Goal: Information Seeking & Learning: Learn about a topic

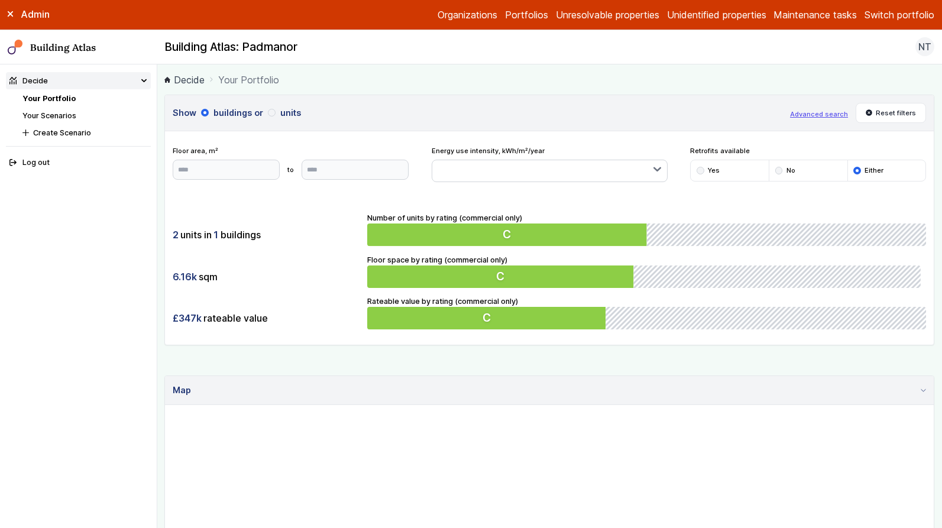
click at [881, 18] on button "Switch portfolio" at bounding box center [899, 15] width 70 height 14
click at [0, 0] on button "GP surgeries" at bounding box center [0, 0] width 0 height 0
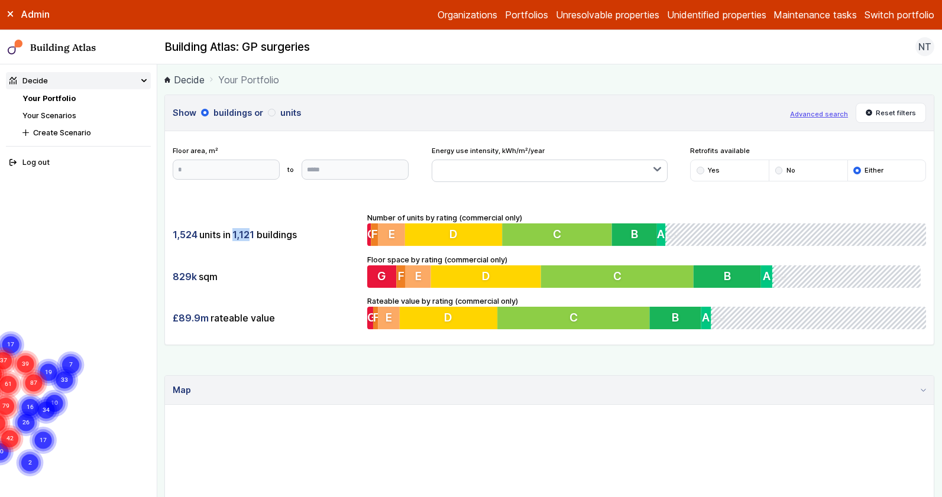
drag, startPoint x: 234, startPoint y: 233, endPoint x: 252, endPoint y: 241, distance: 19.9
click at [252, 241] on span "1,121" at bounding box center [243, 234] width 22 height 13
click at [822, 112] on button "Advanced search" at bounding box center [819, 113] width 58 height 9
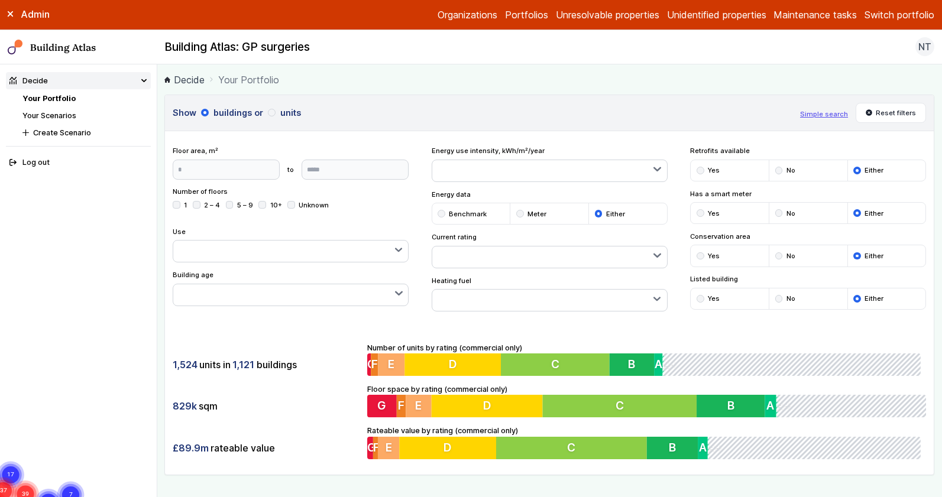
click at [632, 296] on button "button" at bounding box center [549, 300] width 235 height 21
click at [359, 297] on button "button" at bounding box center [290, 294] width 235 height 21
click at [498, 260] on button "button" at bounding box center [549, 257] width 235 height 21
click at [760, 322] on div "Show buildings or units Simple search Reset filters Floor area, m² to Update Nu…" at bounding box center [549, 285] width 770 height 381
click at [569, 305] on button "button" at bounding box center [549, 300] width 235 height 21
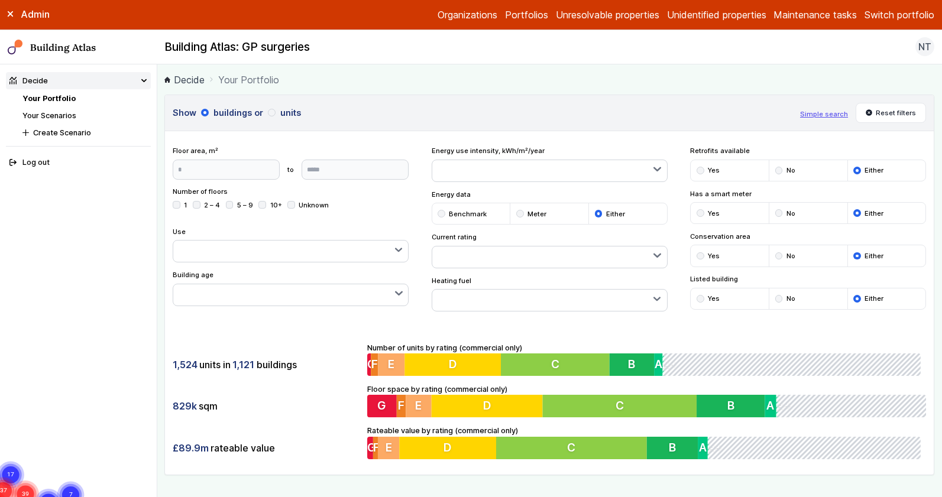
click at [0, 0] on span "Gas" at bounding box center [0, 0] width 0 height 0
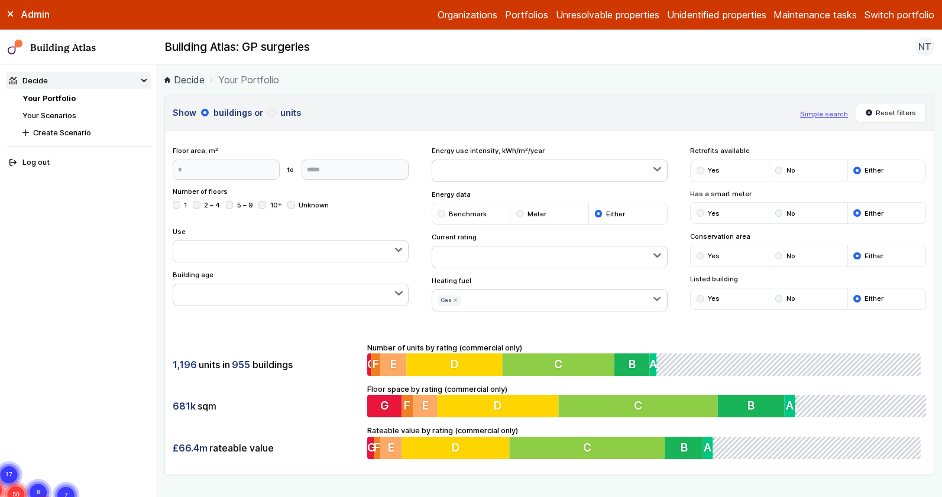
click at [0, 0] on button "Yes" at bounding box center [0, 0] width 0 height 0
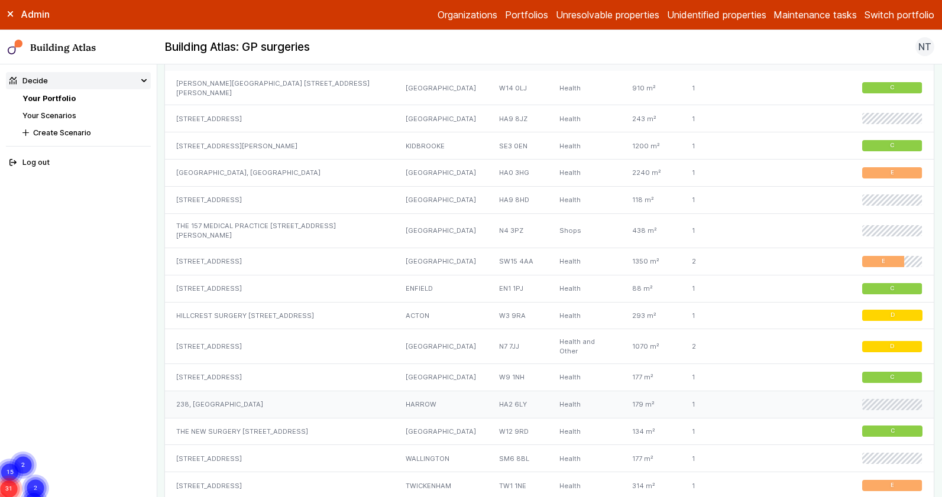
scroll to position [772, 0]
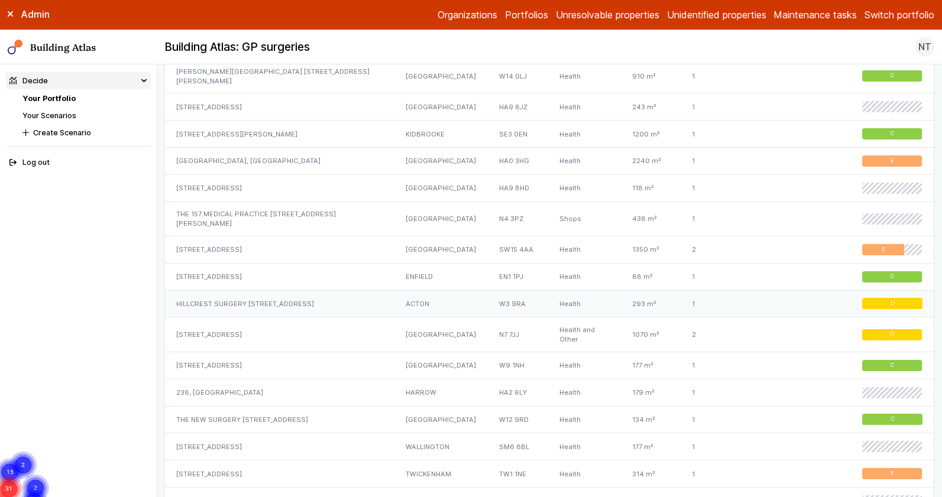
click at [286, 290] on div "HILLCREST SURGERY 337, UXBRIDGE ROAD" at bounding box center [279, 303] width 229 height 27
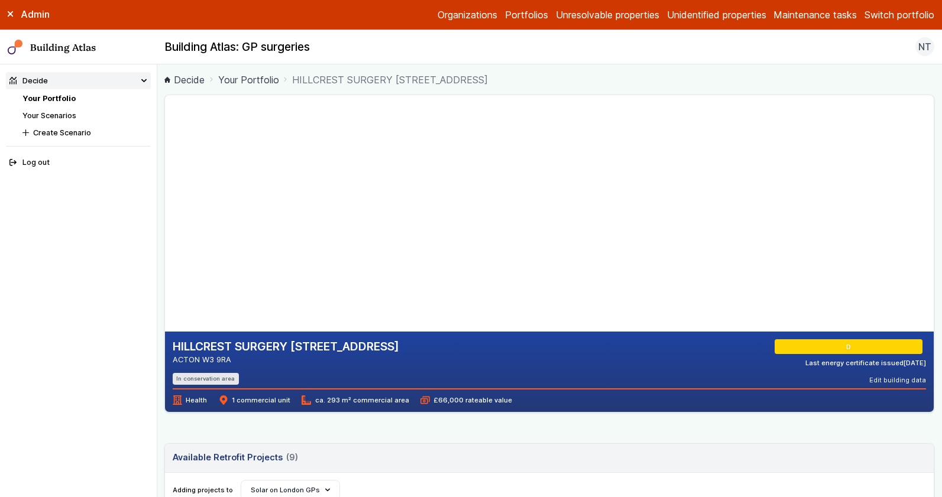
drag, startPoint x: 330, startPoint y: 252, endPoint x: 358, endPoint y: 252, distance: 27.2
click at [165, 253] on gmp-map-3d at bounding box center [165, 213] width 0 height 236
drag, startPoint x: 348, startPoint y: 253, endPoint x: 418, endPoint y: 287, distance: 77.7
click at [165, 243] on gmp-map-3d at bounding box center [165, 213] width 0 height 236
drag, startPoint x: 272, startPoint y: 256, endPoint x: 209, endPoint y: 238, distance: 65.1
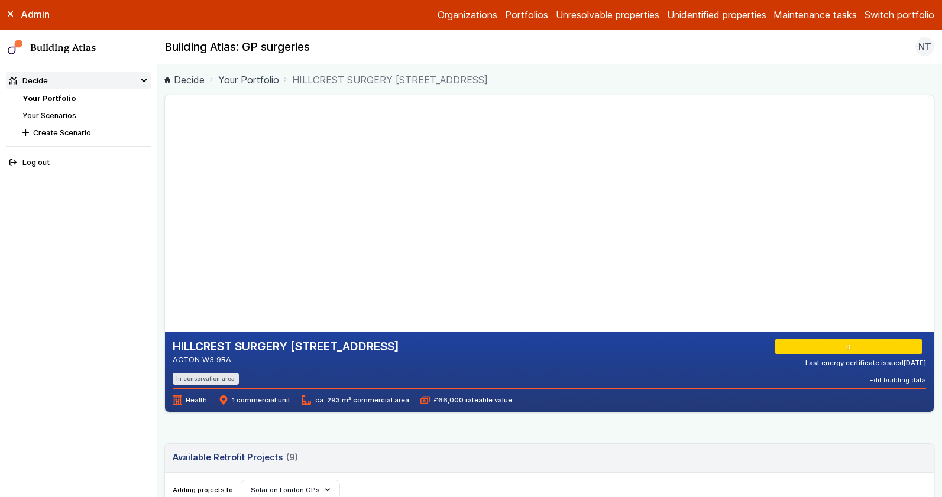
click at [165, 238] on gmp-map-3d at bounding box center [165, 213] width 0 height 236
drag, startPoint x: 411, startPoint y: 245, endPoint x: 332, endPoint y: 227, distance: 81.3
click at [165, 227] on gmp-map-3d at bounding box center [165, 213] width 0 height 236
drag, startPoint x: 637, startPoint y: 269, endPoint x: 692, endPoint y: 261, distance: 55.5
click at [165, 261] on gmp-map at bounding box center [165, 213] width 0 height 236
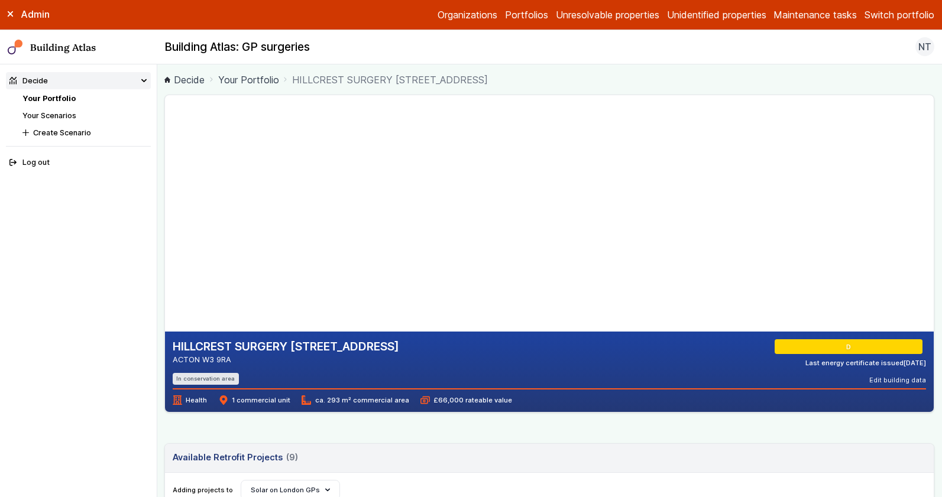
click at [616, 385] on div "HILLCREST SURGERY 337, UXBRIDGE ROAD ACTON W3 9RA In conservation area D Last e…" at bounding box center [549, 372] width 769 height 80
drag, startPoint x: 177, startPoint y: 378, endPoint x: 229, endPoint y: 374, distance: 52.2
click at [229, 374] on li "In conservation area" at bounding box center [206, 378] width 66 height 11
click at [223, 378] on li "In conservation area" at bounding box center [206, 378] width 66 height 11
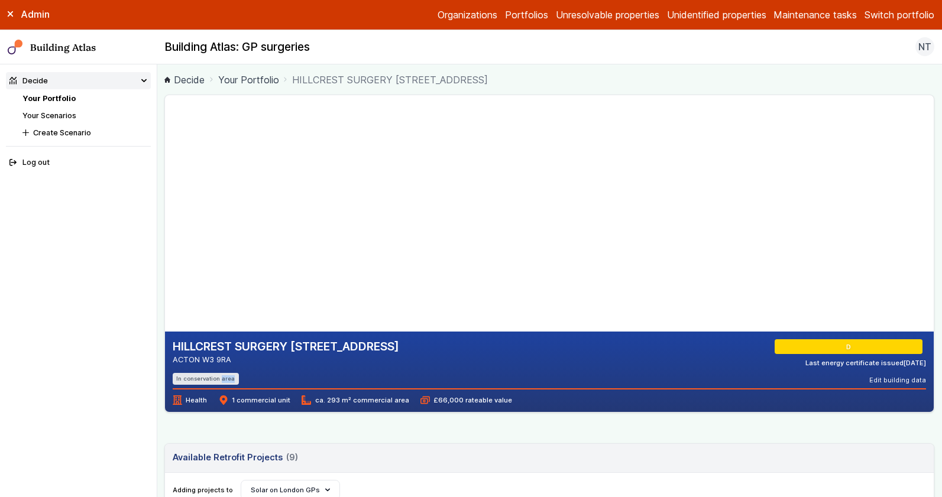
click at [223, 378] on li "In conservation area" at bounding box center [206, 378] width 66 height 11
click at [194, 378] on li "In conservation area" at bounding box center [206, 378] width 66 height 11
click at [202, 380] on li "In conservation area" at bounding box center [206, 378] width 66 height 11
drag, startPoint x: 177, startPoint y: 397, endPoint x: 463, endPoint y: 400, distance: 286.7
click at [463, 400] on div "Health 1 commercial unit ca. 293 m² commercial area £66,000 rateable value" at bounding box center [549, 396] width 753 height 17
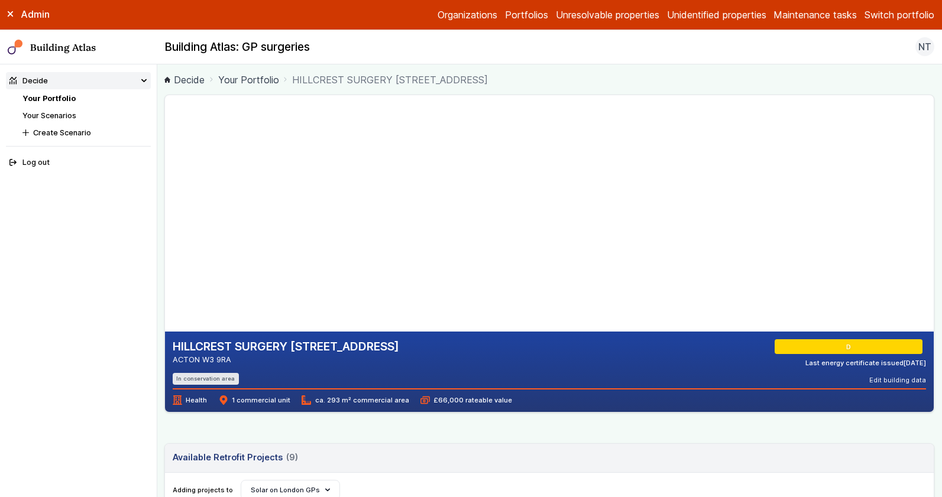
click at [256, 398] on span "1 commercial unit" at bounding box center [255, 400] width 72 height 9
click at [349, 401] on span "ca. 293 m² commercial area" at bounding box center [355, 400] width 107 height 9
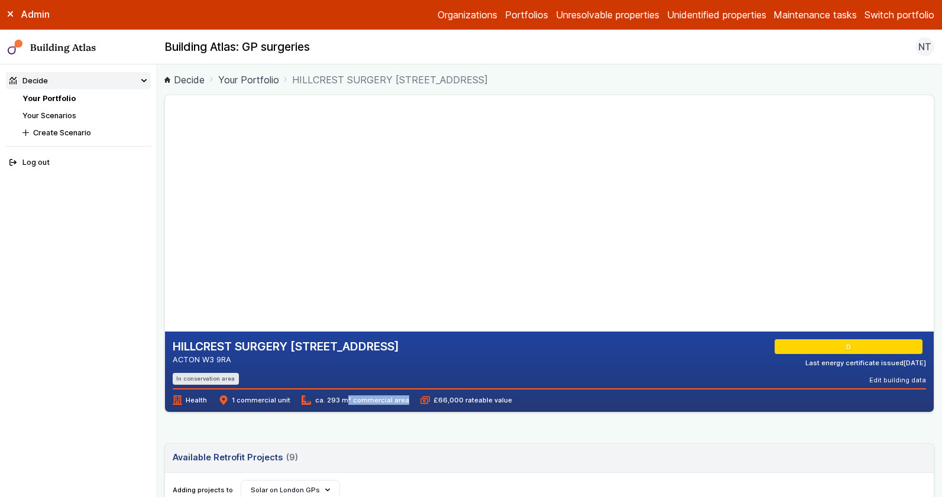
click at [349, 401] on span "ca. 293 m² commercial area" at bounding box center [355, 400] width 107 height 9
click at [482, 404] on div "HILLCREST SURGERY 337, UXBRIDGE ROAD ACTON W3 9RA In conservation area D Last e…" at bounding box center [549, 372] width 769 height 80
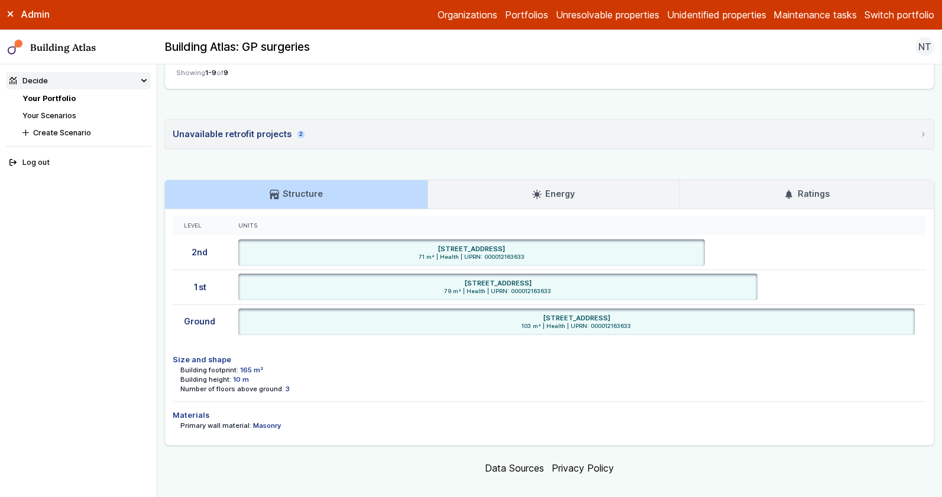
scroll to position [801, 0]
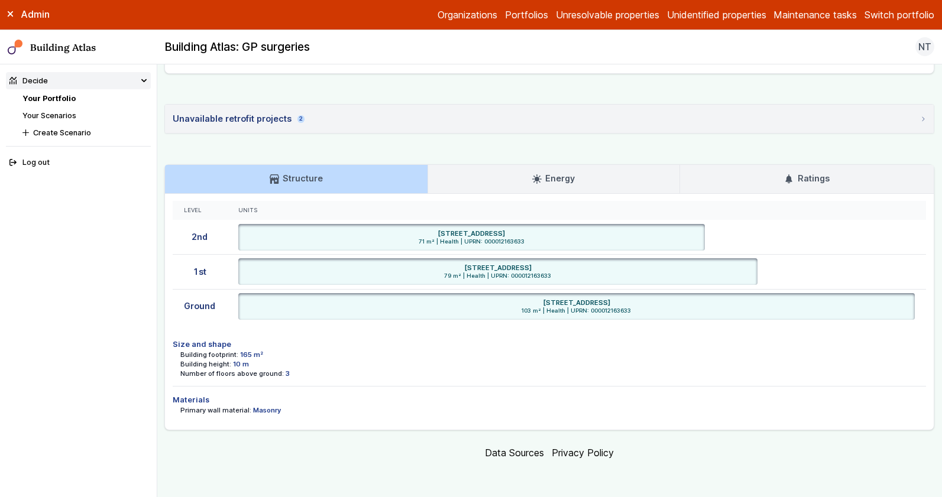
click at [258, 407] on dd "Masonry" at bounding box center [267, 410] width 28 height 9
drag, startPoint x: 252, startPoint y: 349, endPoint x: 293, endPoint y: 377, distance: 49.4
click at [290, 377] on dl "Building footprint: 165 m² Building height: 10 m Number of floors above ground:…" at bounding box center [553, 364] width 746 height 28
click at [293, 377] on div "Number of floors above ground: 3" at bounding box center [553, 373] width 746 height 9
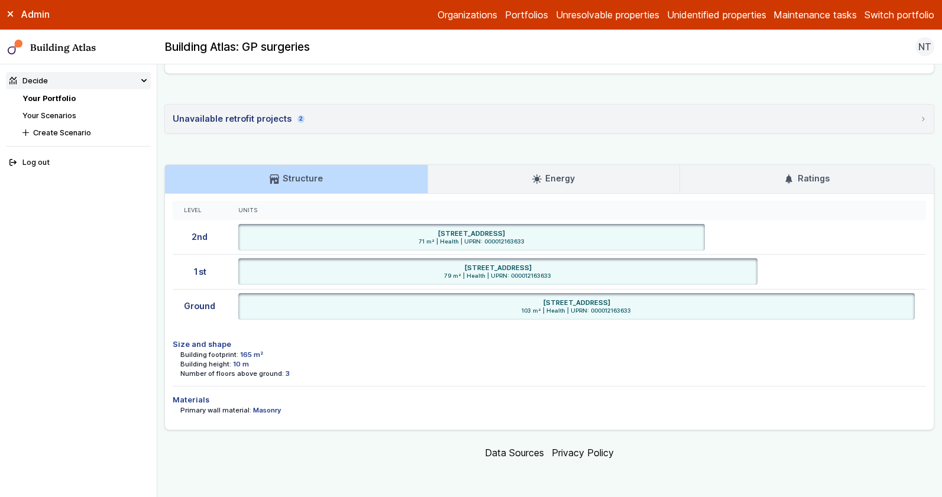
drag, startPoint x: 212, startPoint y: 401, endPoint x: 306, endPoint y: 410, distance: 93.8
click at [306, 410] on li "Materials Primary wall material: Masonry" at bounding box center [549, 404] width 753 height 37
click at [312, 411] on div "Primary wall material: Masonry" at bounding box center [553, 410] width 746 height 9
drag, startPoint x: 297, startPoint y: 414, endPoint x: 231, endPoint y: 408, distance: 67.1
click at [231, 408] on li "Materials Primary wall material: Masonry" at bounding box center [549, 404] width 753 height 37
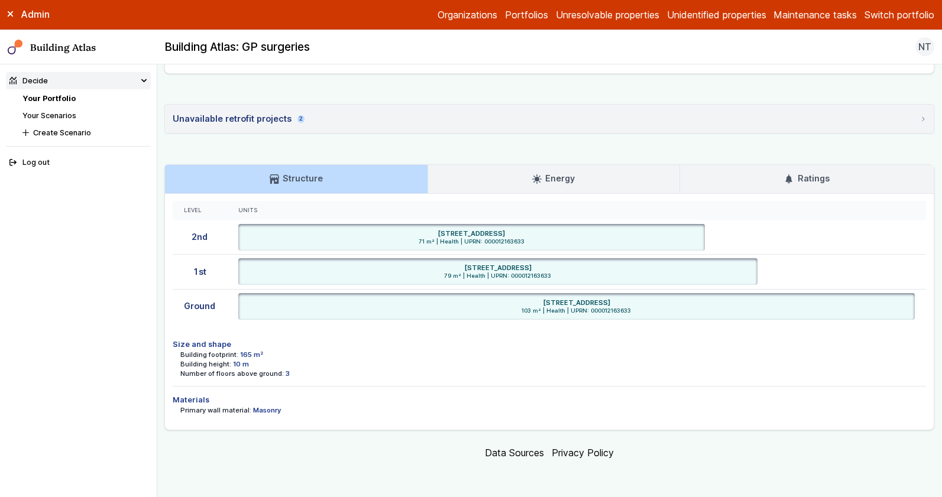
click at [231, 408] on dt "Primary wall material:" at bounding box center [215, 410] width 71 height 9
click at [391, 414] on li "Materials Primary wall material: Masonry" at bounding box center [549, 404] width 753 height 37
click at [498, 177] on link "Energy" at bounding box center [553, 179] width 251 height 28
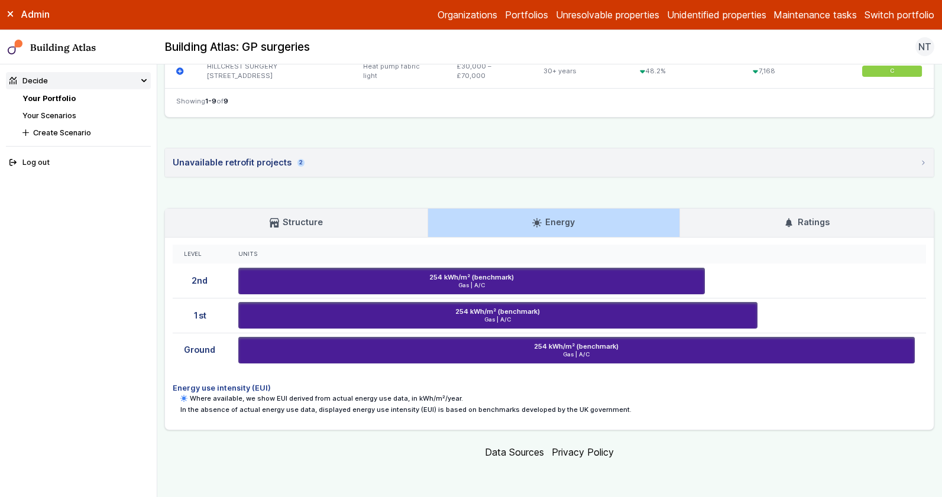
scroll to position [757, 0]
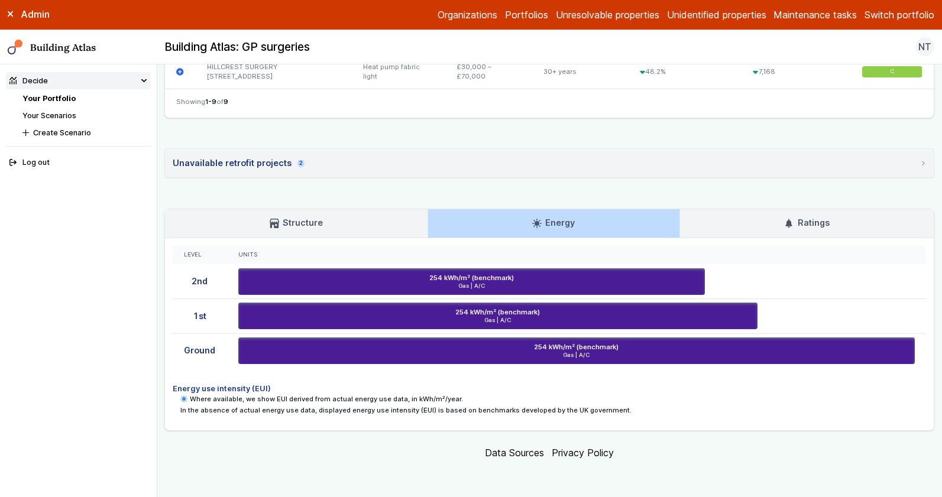
click at [852, 224] on link "Ratings" at bounding box center [807, 223] width 254 height 28
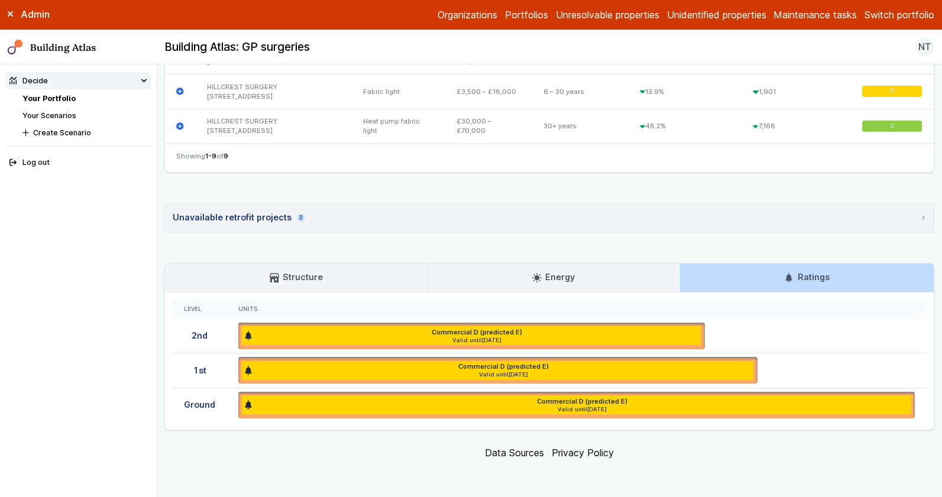
scroll to position [702, 0]
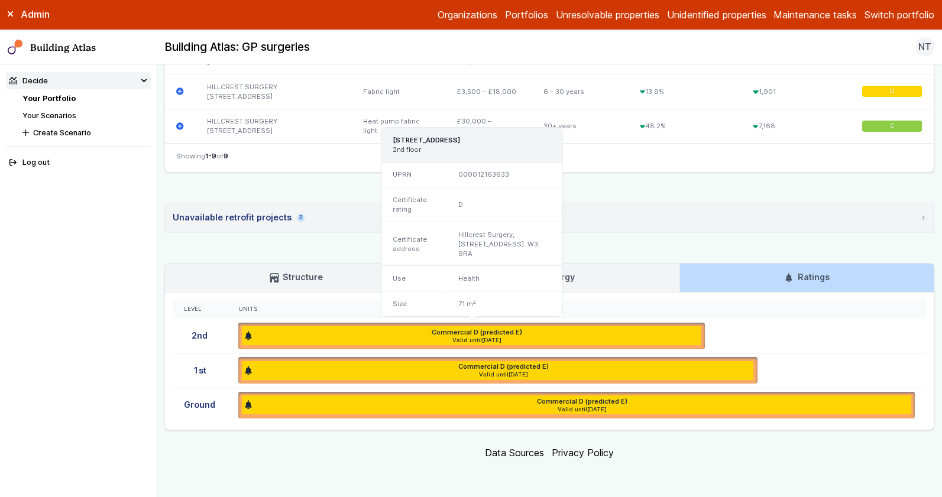
click at [485, 334] on h6 "Commercial D (predicted E)" at bounding box center [477, 332] width 90 height 9
drag, startPoint x: 474, startPoint y: 335, endPoint x: 518, endPoint y: 335, distance: 44.3
click at [518, 335] on h6 "Commercial D (predicted E)" at bounding box center [477, 332] width 90 height 9
drag, startPoint x: 481, startPoint y: 332, endPoint x: 523, endPoint y: 333, distance: 42.0
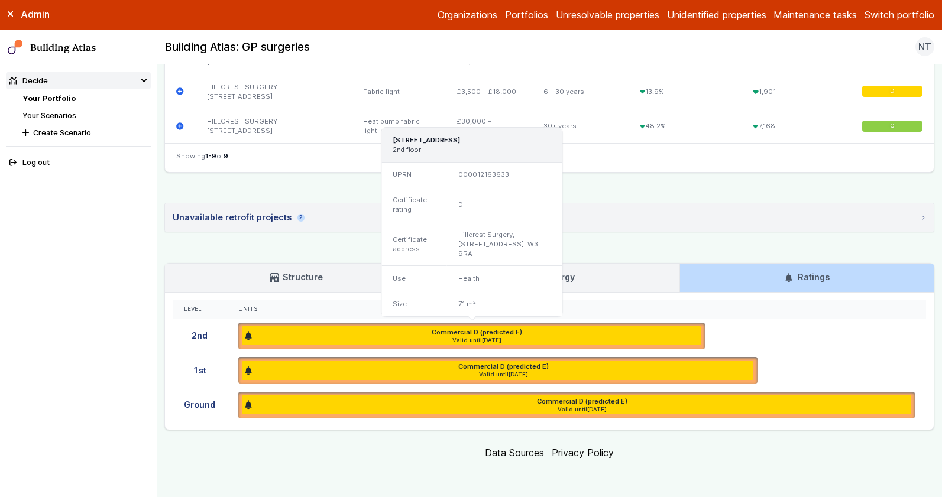
click at [523, 333] on div "Commercial D (predicted E)" at bounding box center [477, 332] width 448 height 9
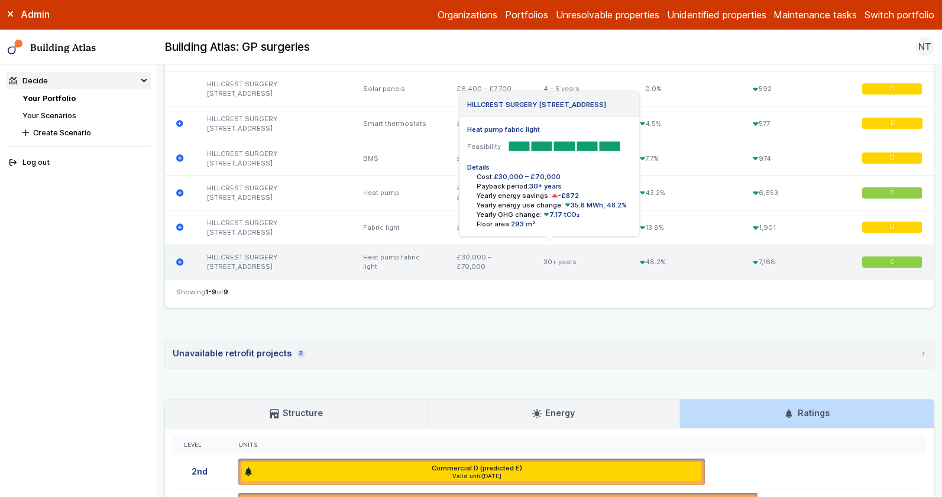
scroll to position [568, 0]
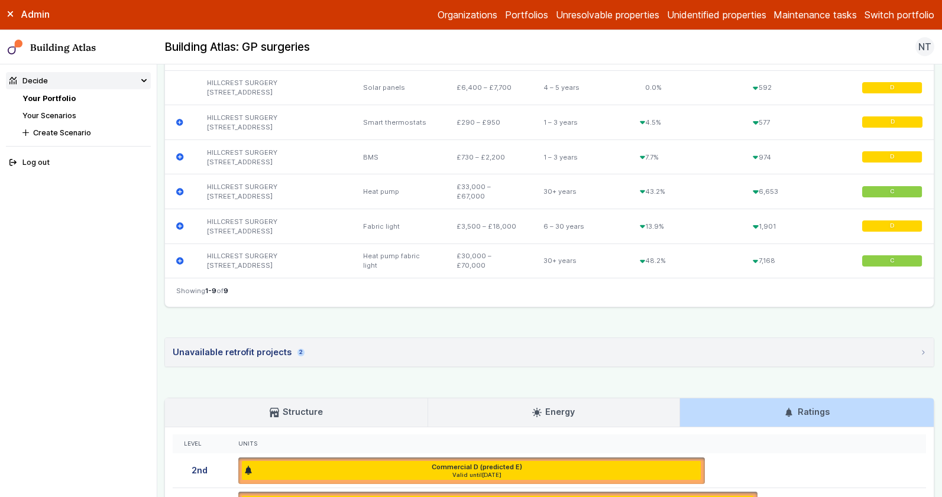
click at [472, 352] on summary "Unavailable retrofit projects 2" at bounding box center [549, 352] width 769 height 28
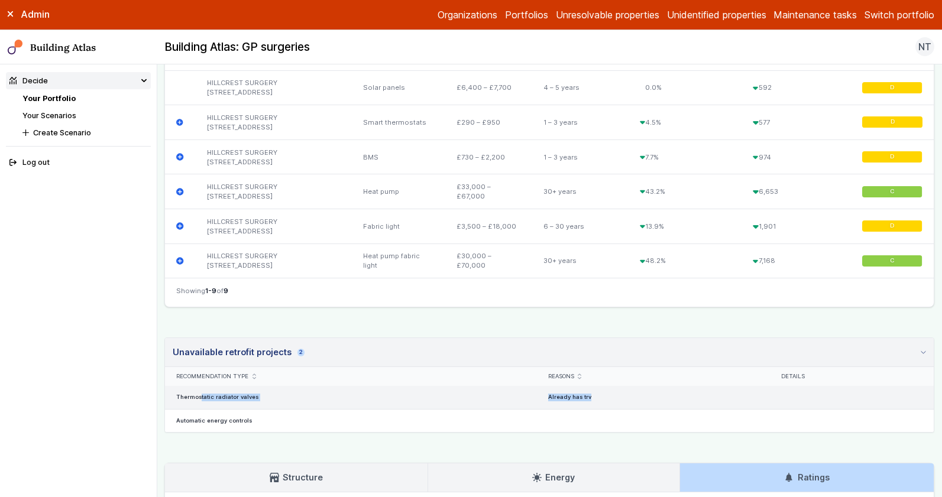
drag, startPoint x: 177, startPoint y: 398, endPoint x: 608, endPoint y: 398, distance: 431.6
click at [608, 398] on div "Thermostatic radiator valves Already has trv" at bounding box center [549, 397] width 769 height 23
click at [608, 398] on div "Already has trv" at bounding box center [652, 397] width 233 height 23
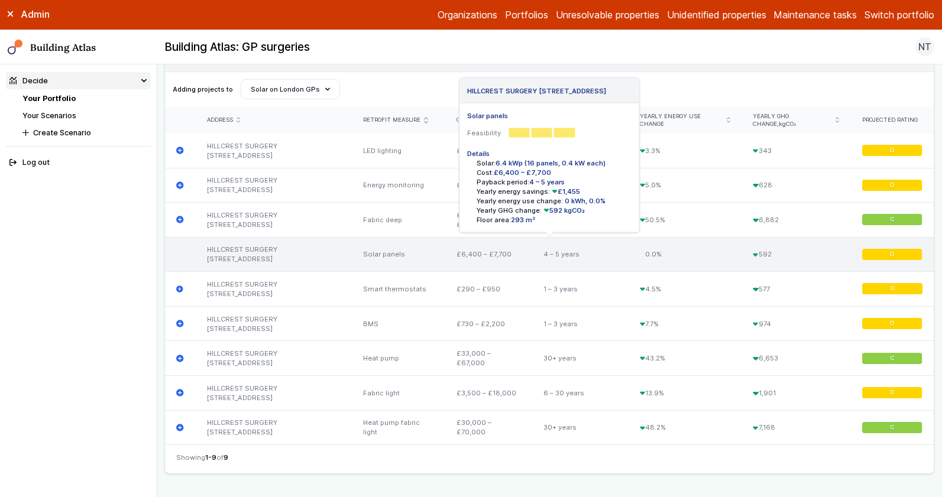
scroll to position [396, 0]
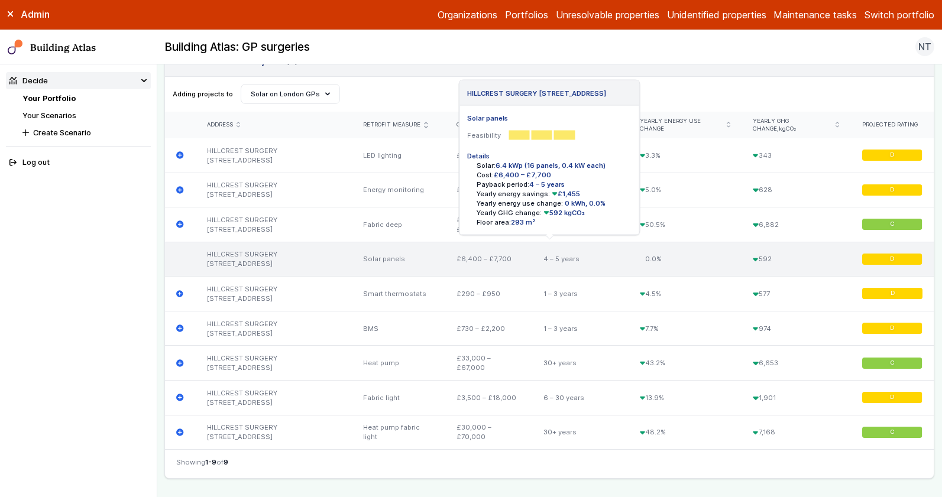
drag, startPoint x: 492, startPoint y: 180, endPoint x: 555, endPoint y: 174, distance: 63.5
click at [555, 174] on ul "Solar: 6.4 kWp (16 panels, 0.4 kW each) Cost: £6,400 – £7,700 Payback period: 4…" at bounding box center [549, 194] width 164 height 66
click at [555, 174] on li "Cost: £6,400 – £7,700" at bounding box center [553, 174] width 155 height 9
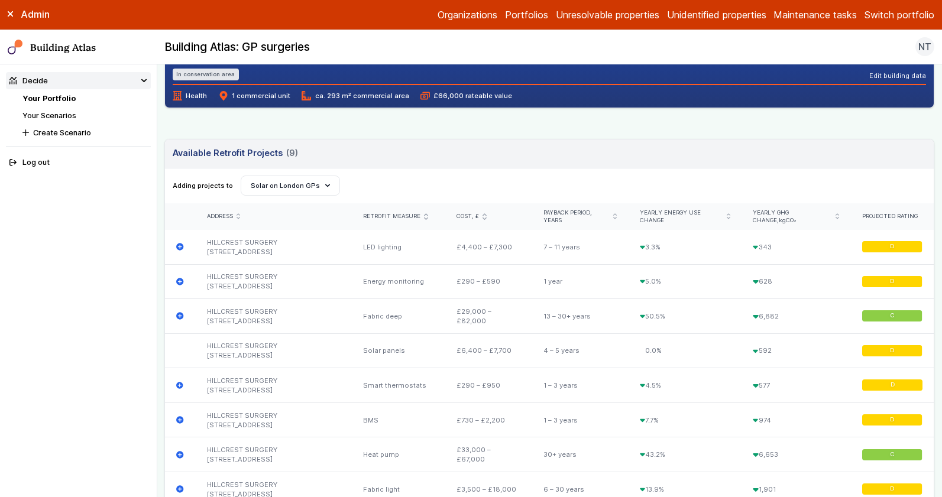
scroll to position [287, 0]
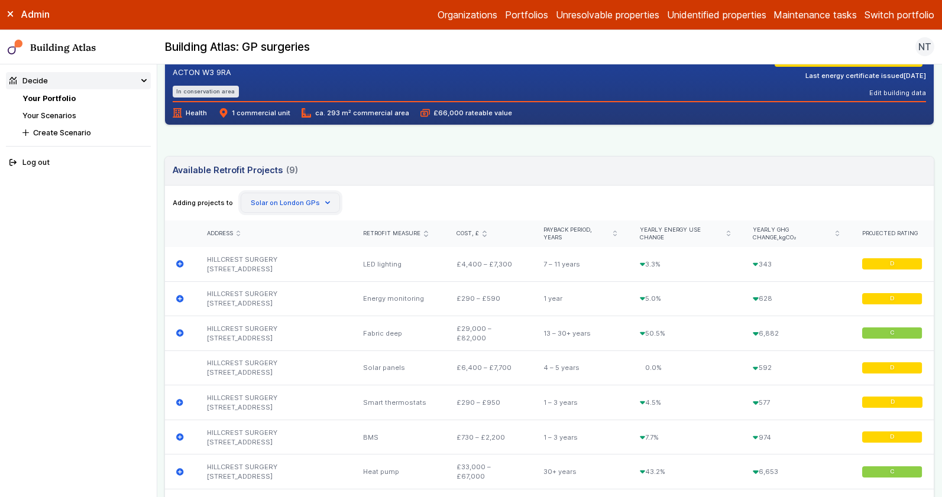
click at [325, 204] on button "Solar on London GPs" at bounding box center [291, 203] width 100 height 20
click at [418, 183] on header "Available Retrofit Projects 9 (9) Loading" at bounding box center [549, 171] width 769 height 29
click at [56, 112] on link "Your Scenarios" at bounding box center [49, 115] width 54 height 9
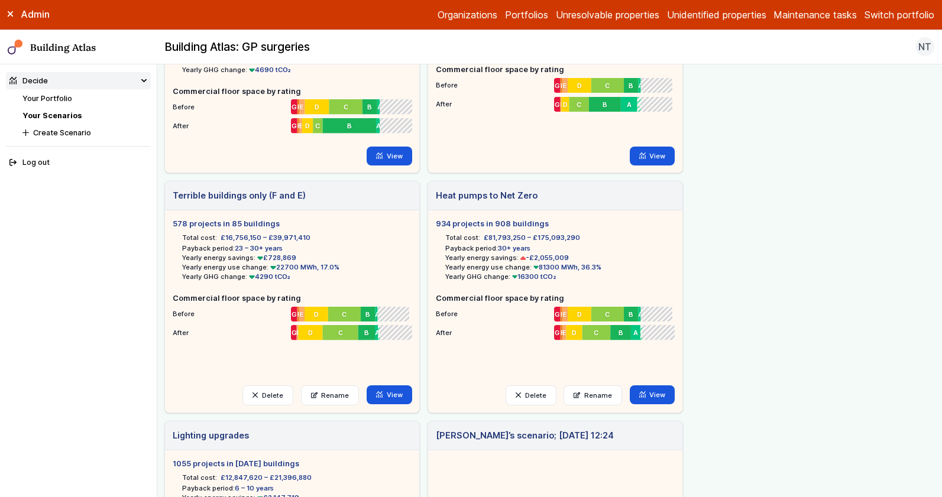
scroll to position [145, 0]
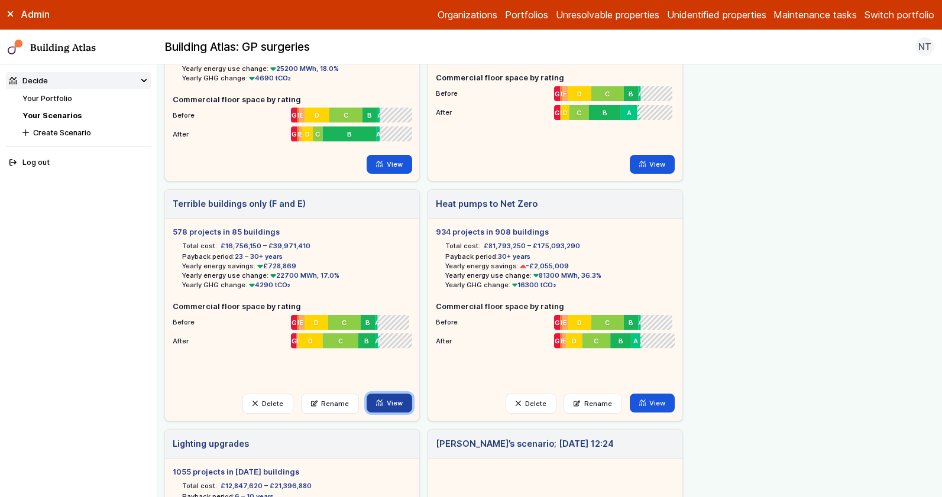
click at [382, 396] on link "View" at bounding box center [390, 403] width 46 height 19
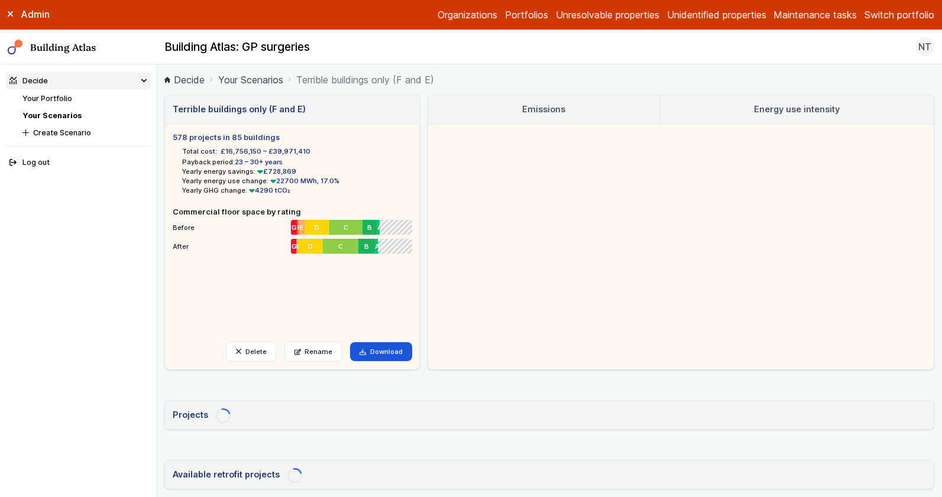
scroll to position [5, 0]
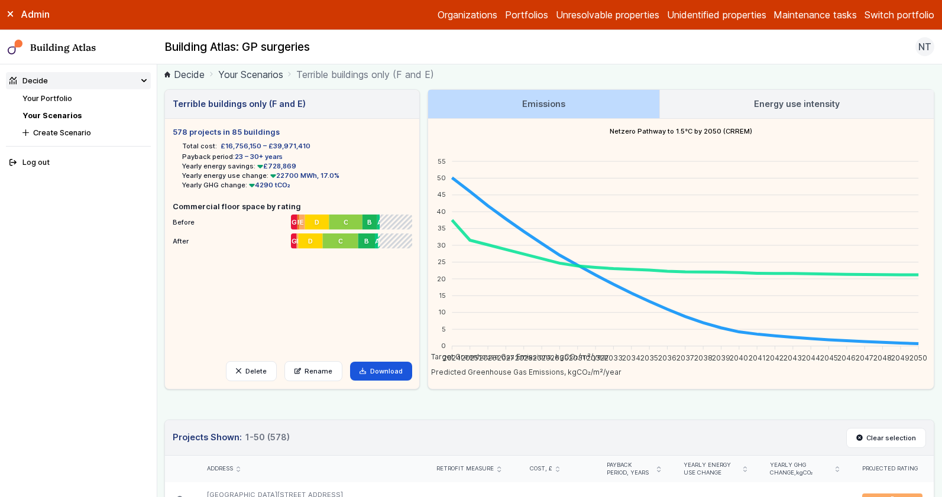
click at [818, 106] on h3 "Energy use intensity" at bounding box center [797, 104] width 86 height 13
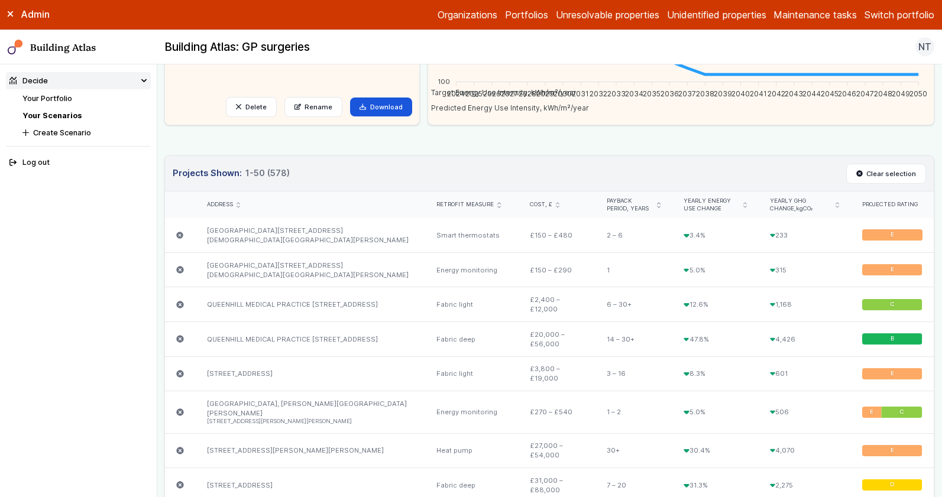
scroll to position [258, 0]
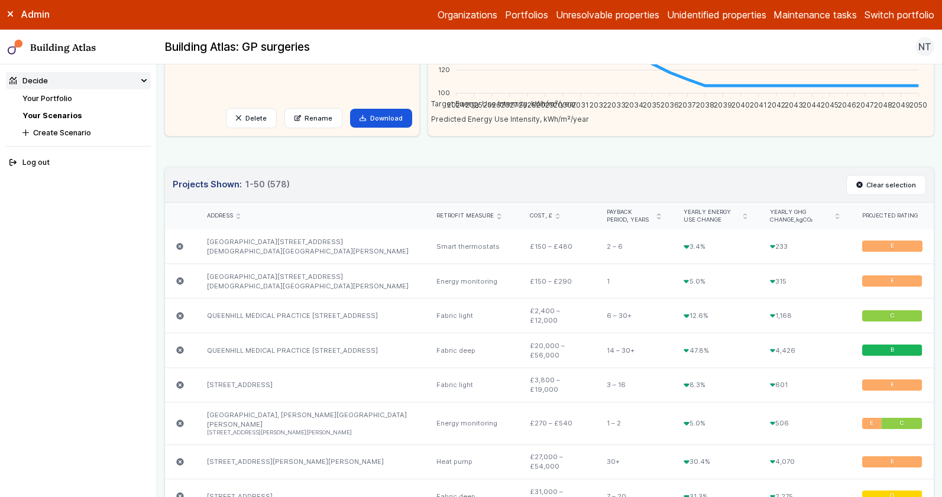
drag, startPoint x: 197, startPoint y: 183, endPoint x: 291, endPoint y: 183, distance: 94.6
click at [291, 183] on header "Projects Shown: 50 1-50 (578) Clear selection" at bounding box center [549, 185] width 769 height 36
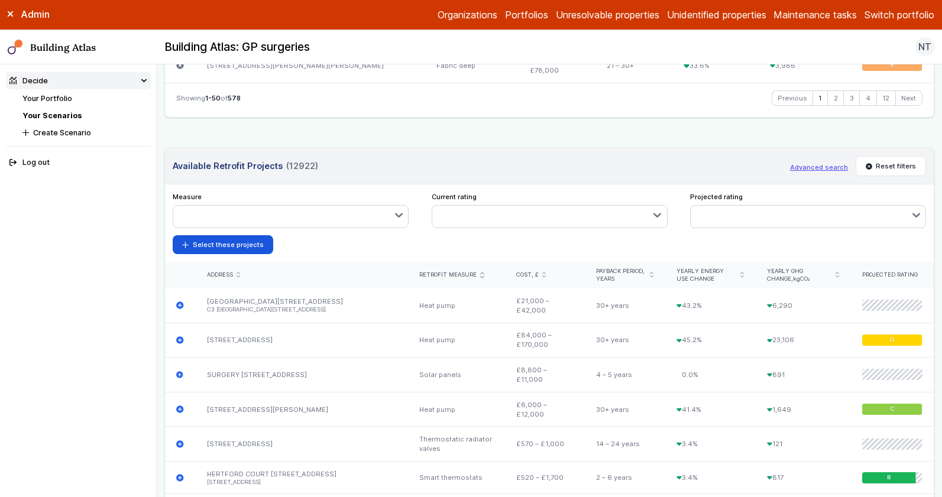
scroll to position [2083, 0]
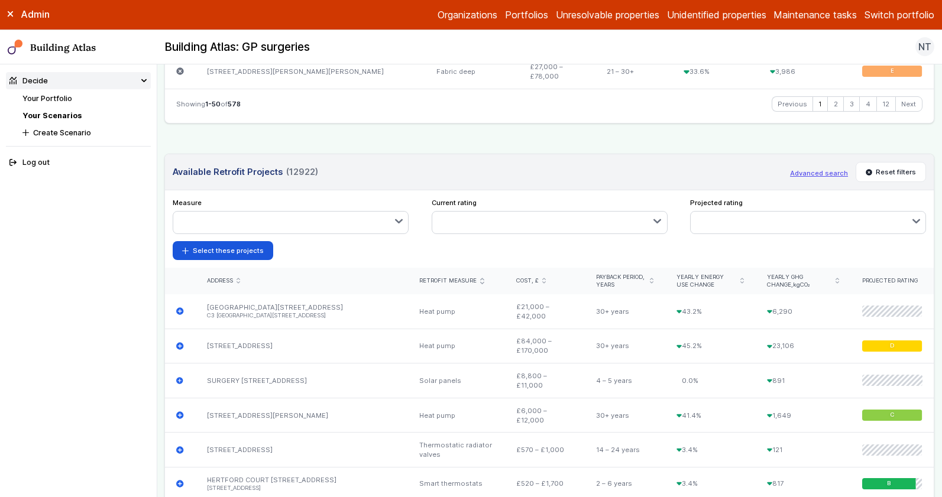
click at [371, 212] on button "button" at bounding box center [290, 222] width 235 height 21
click at [0, 0] on span "Heat pump" at bounding box center [0, 0] width 0 height 0
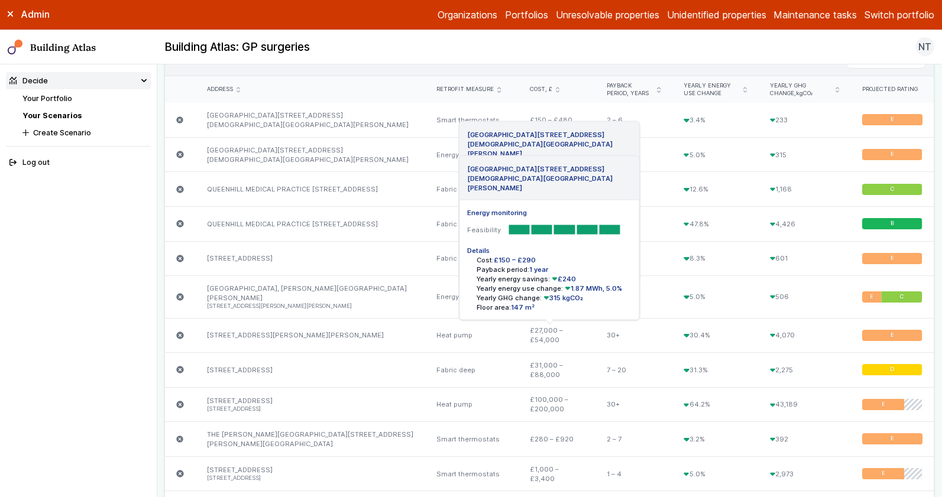
scroll to position [0, 0]
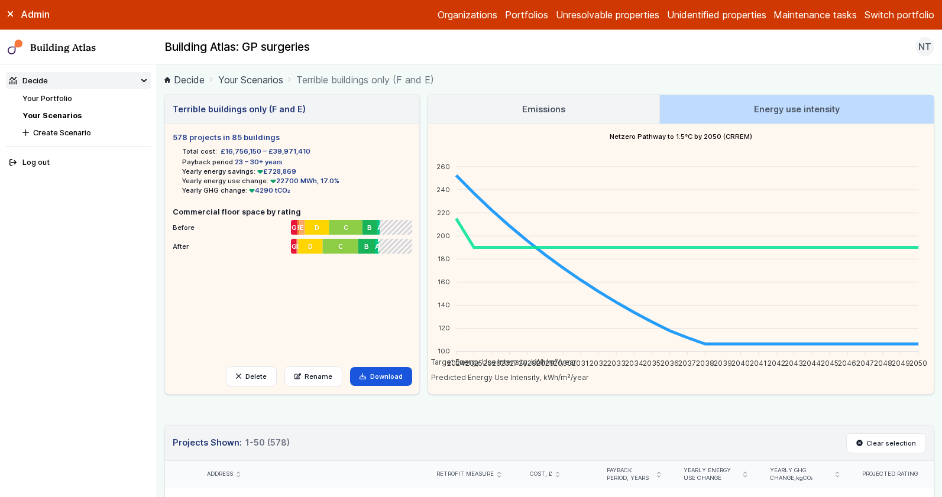
click at [61, 116] on link "Your Scenarios" at bounding box center [51, 115] width 59 height 9
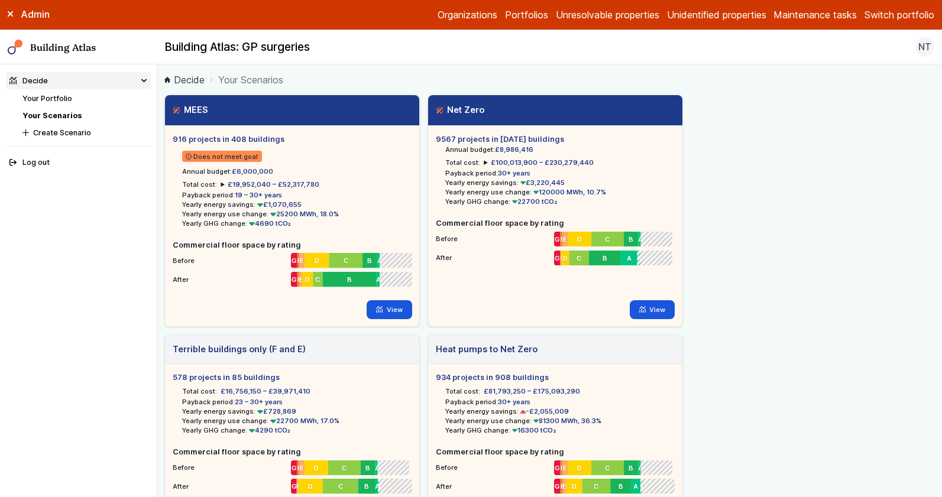
click at [188, 111] on h3 "MEES" at bounding box center [190, 109] width 35 height 13
click at [221, 181] on summary "£19,952,040 – £52,317,780" at bounding box center [270, 184] width 99 height 9
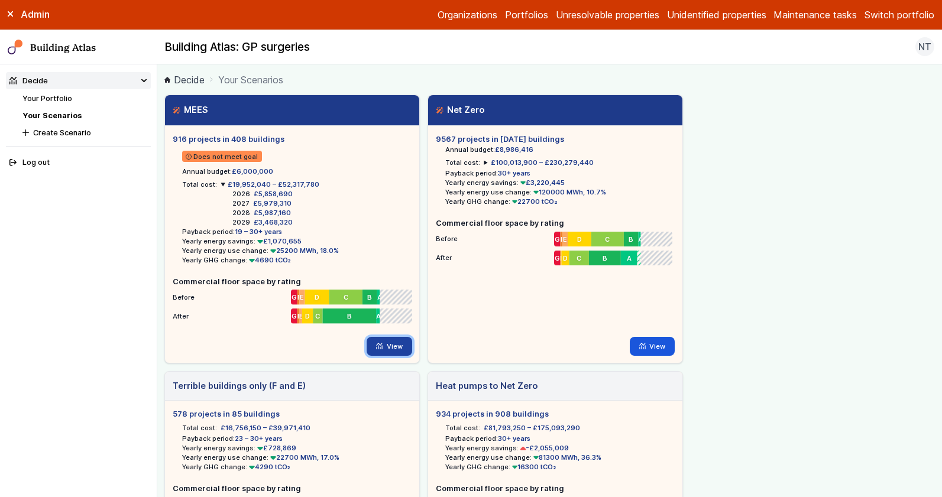
click at [383, 348] on icon at bounding box center [379, 346] width 7 height 7
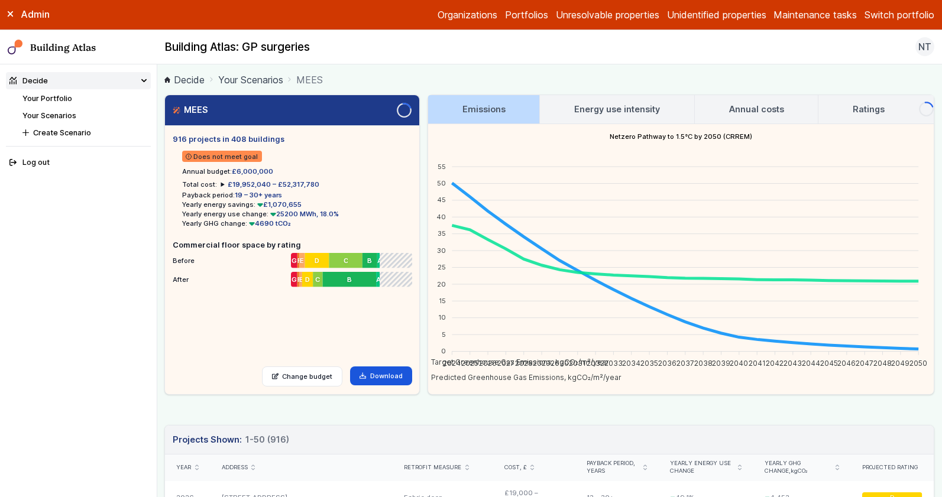
click at [637, 106] on h3 "Energy use intensity" at bounding box center [617, 109] width 86 height 13
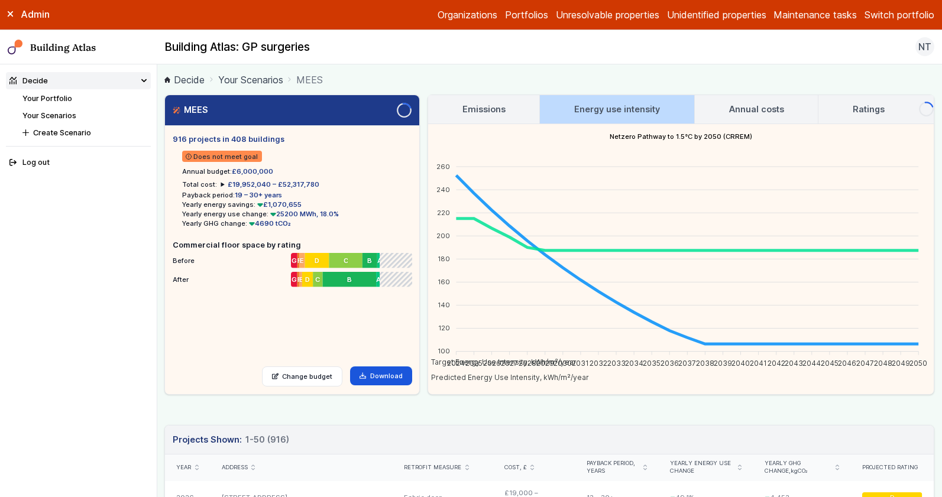
click at [753, 108] on h3 "Annual costs" at bounding box center [756, 109] width 55 height 13
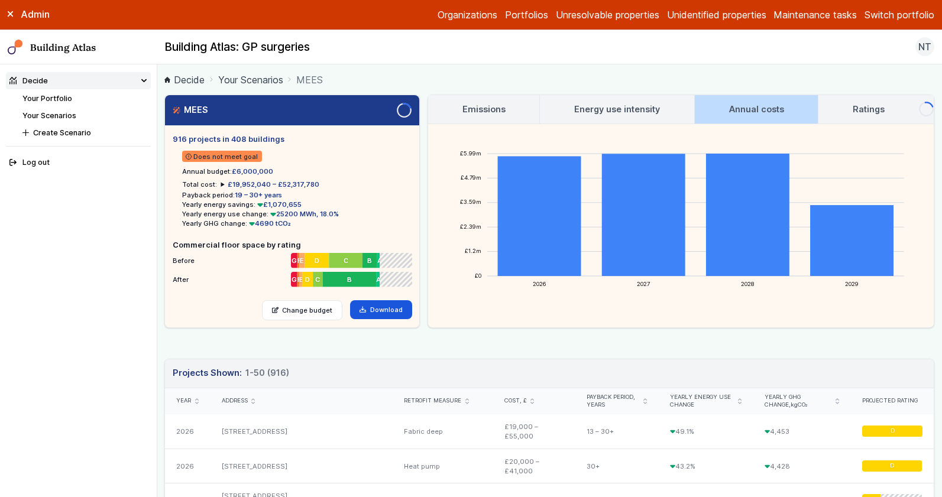
click at [851, 109] on link "Ratings" at bounding box center [868, 109] width 100 height 28
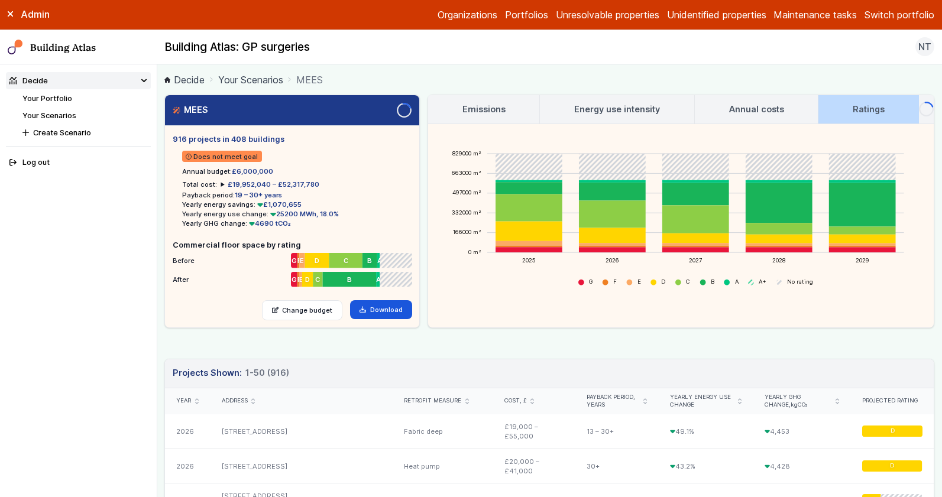
click at [47, 96] on link "Your Portfolio" at bounding box center [47, 98] width 50 height 9
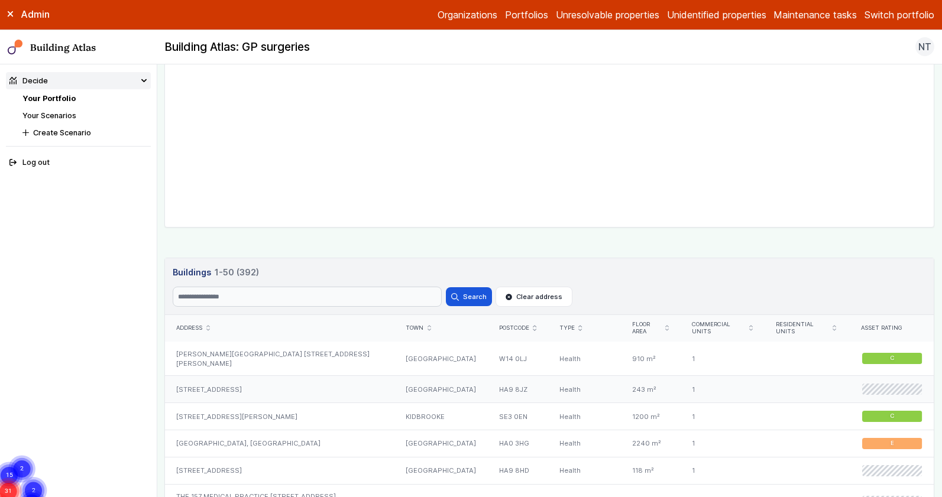
scroll to position [500, 0]
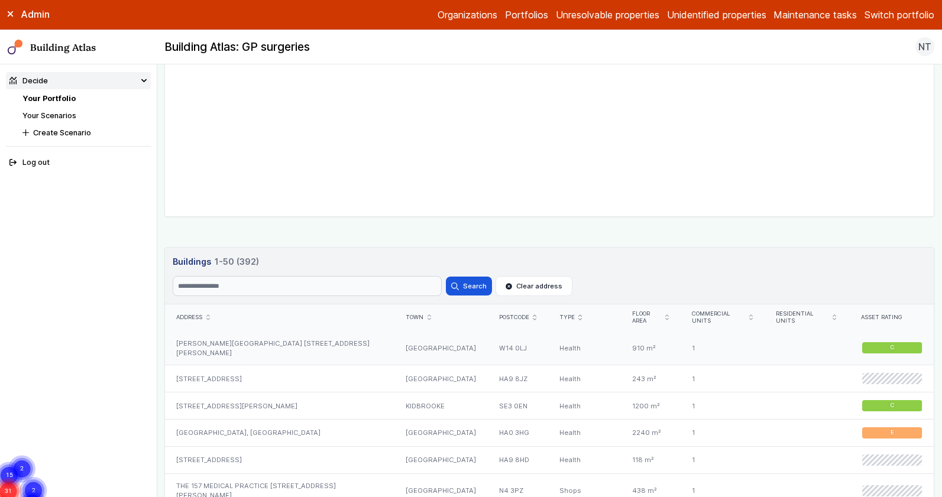
click at [262, 341] on div "MILSON ROAD HEALTH CENTRE 1-13, MILSON ROAD" at bounding box center [279, 348] width 229 height 34
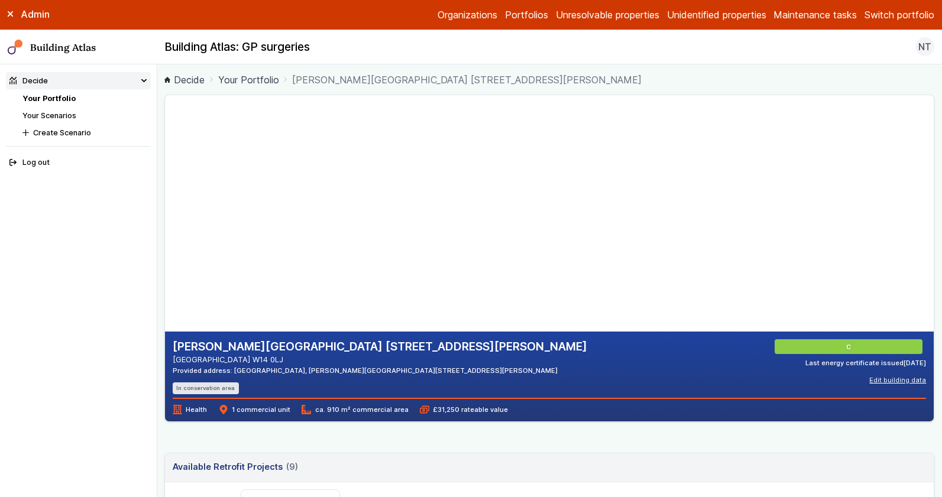
click at [918, 379] on button "Edit building data" at bounding box center [897, 379] width 57 height 9
click at [0, 0] on button "Cancel" at bounding box center [0, 0] width 0 height 0
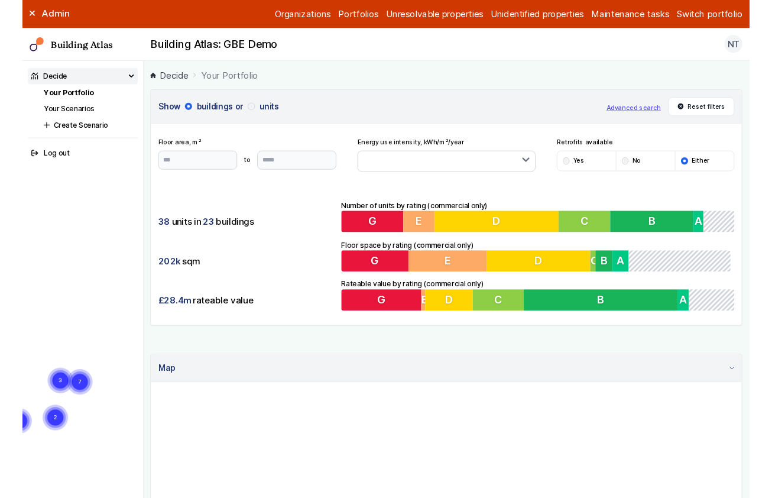
scroll to position [3, 0]
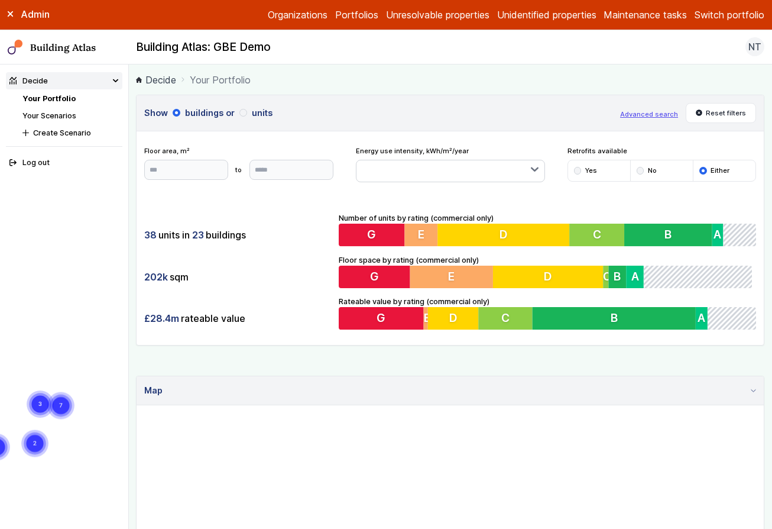
scroll to position [3, 0]
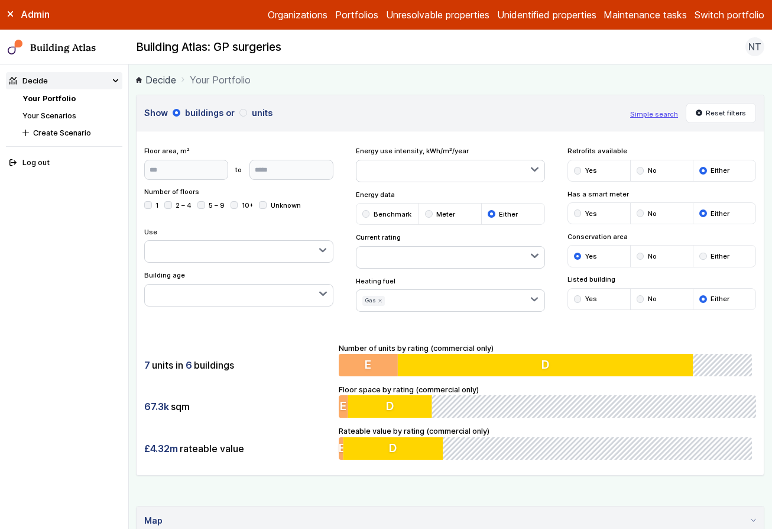
click at [730, 24] on div "Admin Organizations Portfolios Unresolvable properties Unidentified properties …" at bounding box center [386, 15] width 772 height 30
click at [731, 19] on button "Switch portfolio" at bounding box center [730, 15] width 70 height 14
click at [0, 0] on button "GBE Demo" at bounding box center [0, 0] width 0 height 0
click at [380, 302] on icon "submit" at bounding box center [380, 300] width 5 height 5
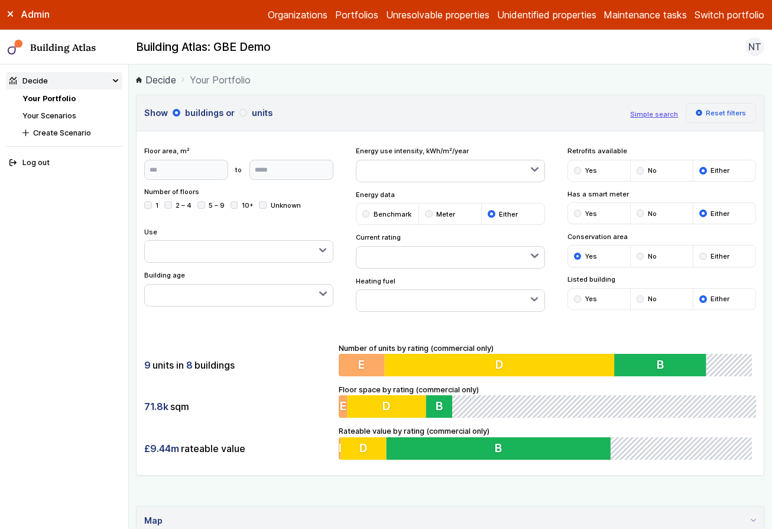
click at [717, 116] on button "Reset filters" at bounding box center [721, 113] width 71 height 20
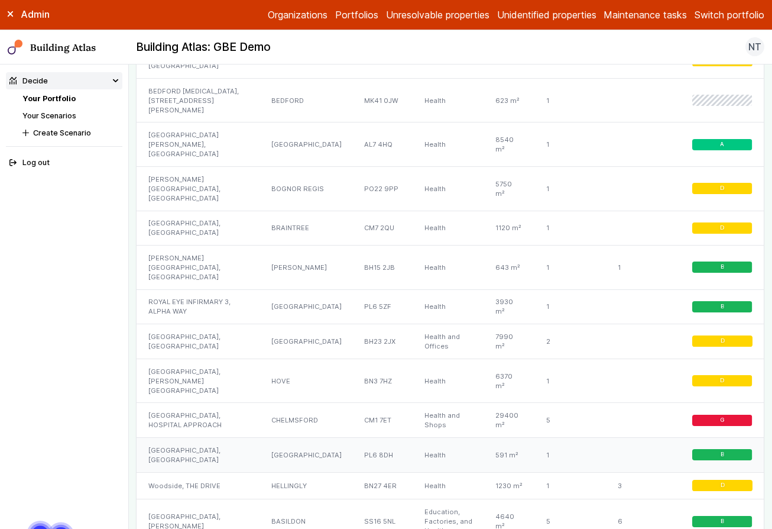
scroll to position [1166, 0]
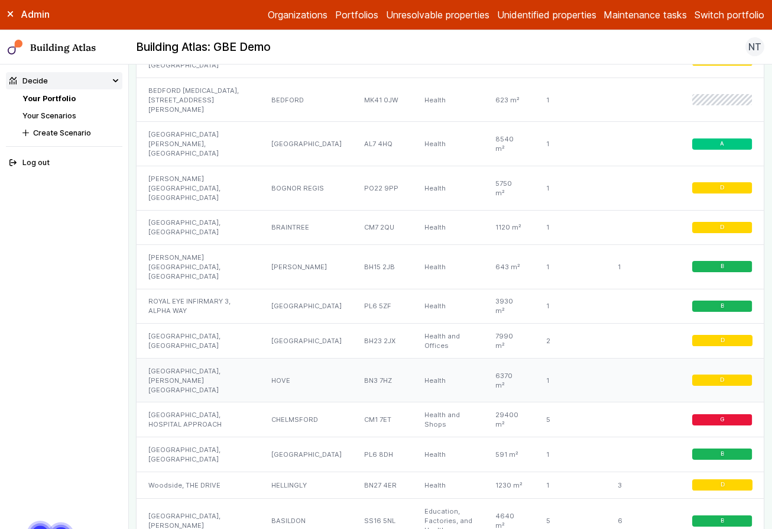
click at [197, 358] on div "[GEOGRAPHIC_DATA], [PERSON_NAME][GEOGRAPHIC_DATA]" at bounding box center [198, 380] width 123 height 44
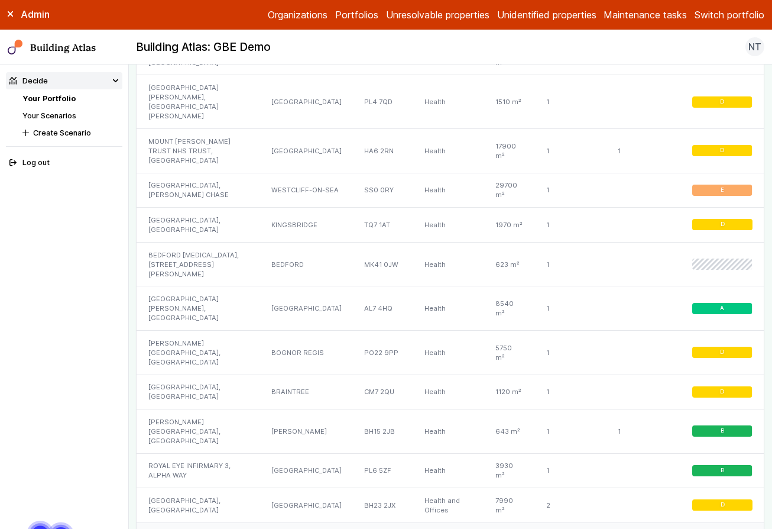
scroll to position [996, 0]
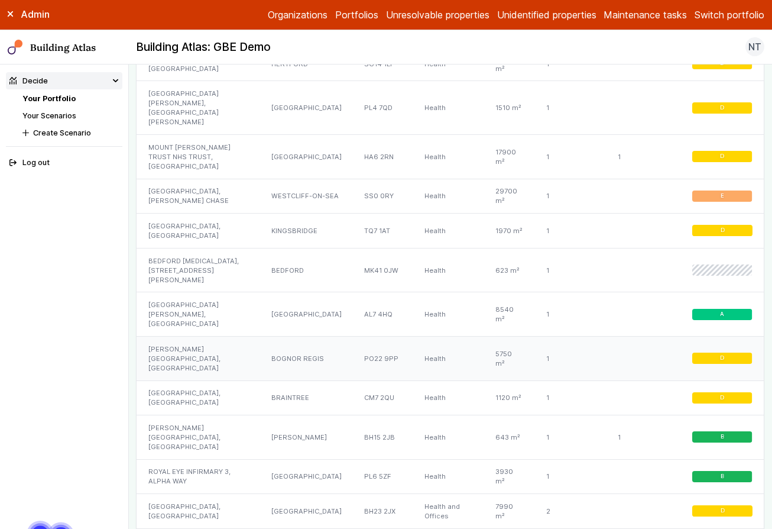
click at [216, 336] on div "[PERSON_NAME][GEOGRAPHIC_DATA], [GEOGRAPHIC_DATA]" at bounding box center [198, 358] width 123 height 44
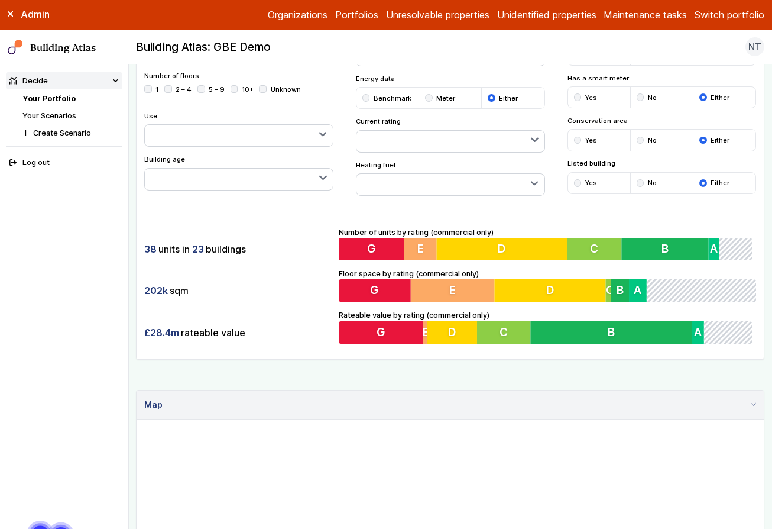
scroll to position [0, 0]
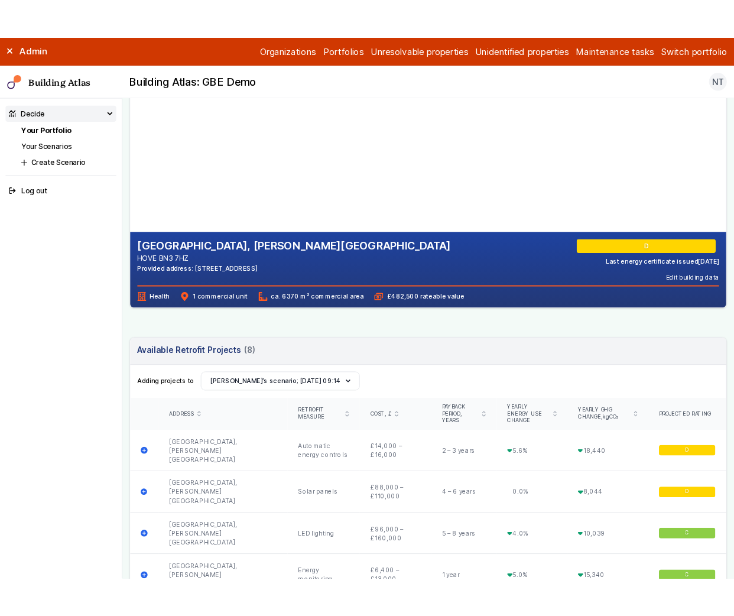
scroll to position [115, 0]
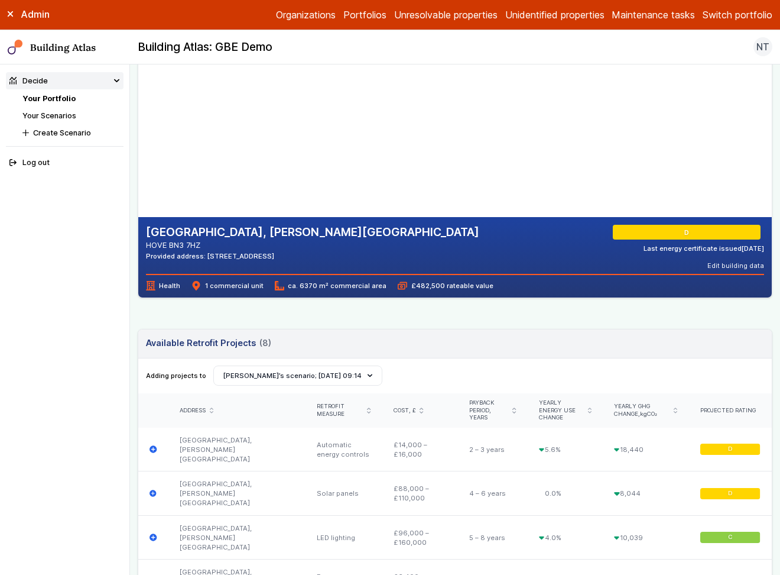
drag, startPoint x: 276, startPoint y: 106, endPoint x: 232, endPoint y: 161, distance: 70.6
click at [138, 161] on gmp-map-3d at bounding box center [138, 98] width 0 height 236
drag, startPoint x: 326, startPoint y: 154, endPoint x: 306, endPoint y: 155, distance: 20.7
click at [138, 155] on gmp-map-3d at bounding box center [138, 98] width 0 height 236
drag, startPoint x: 309, startPoint y: 140, endPoint x: 329, endPoint y: 150, distance: 22.5
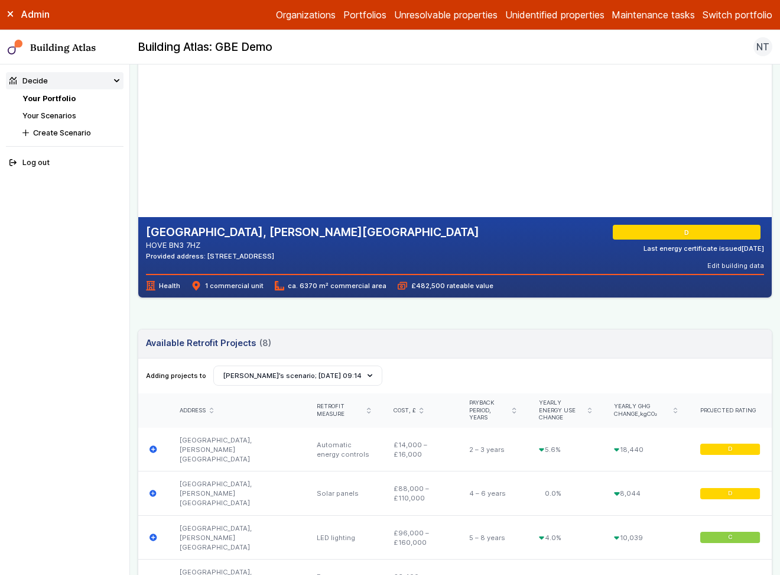
click at [138, 150] on gmp-map-3d at bounding box center [138, 98] width 0 height 236
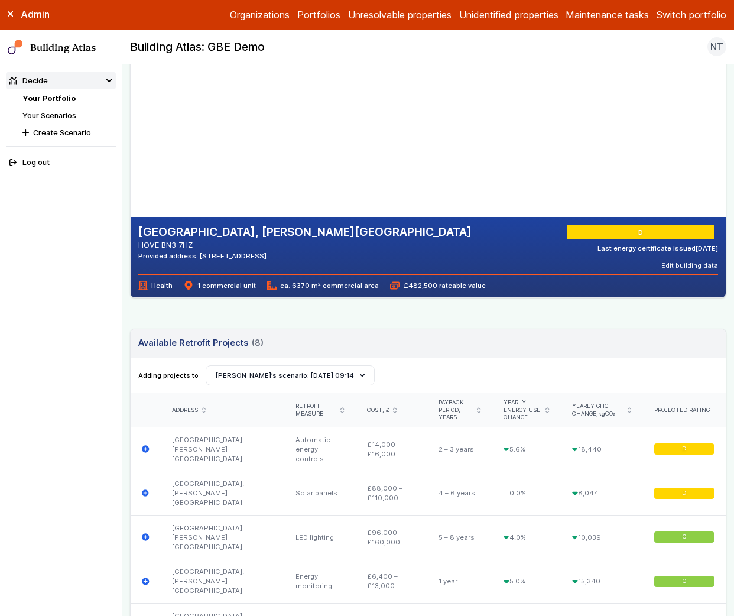
click at [12, 18] on div "Admin" at bounding box center [61, 14] width 122 height 13
click at [10, 15] on icon at bounding box center [11, 14] width 6 height 6
click at [63, 228] on nav "Decide Your Portfolio Your Scenarios Create Scenario Log out" at bounding box center [61, 340] width 122 height 552
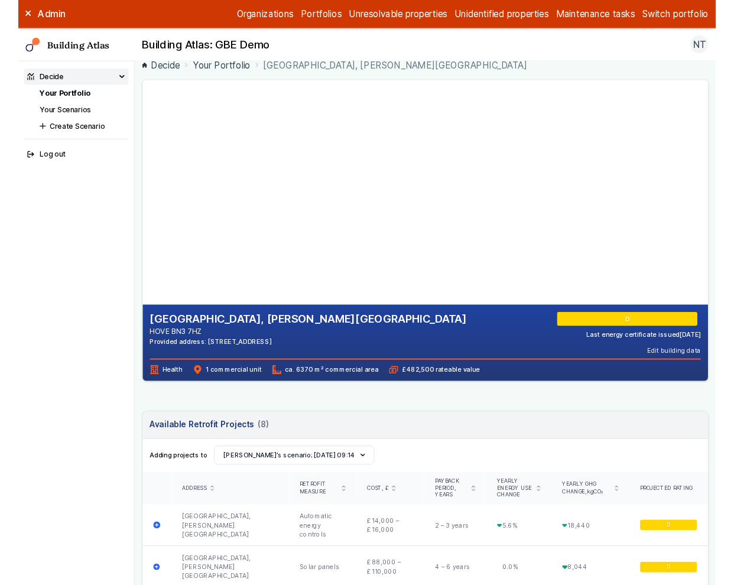
scroll to position [11, 0]
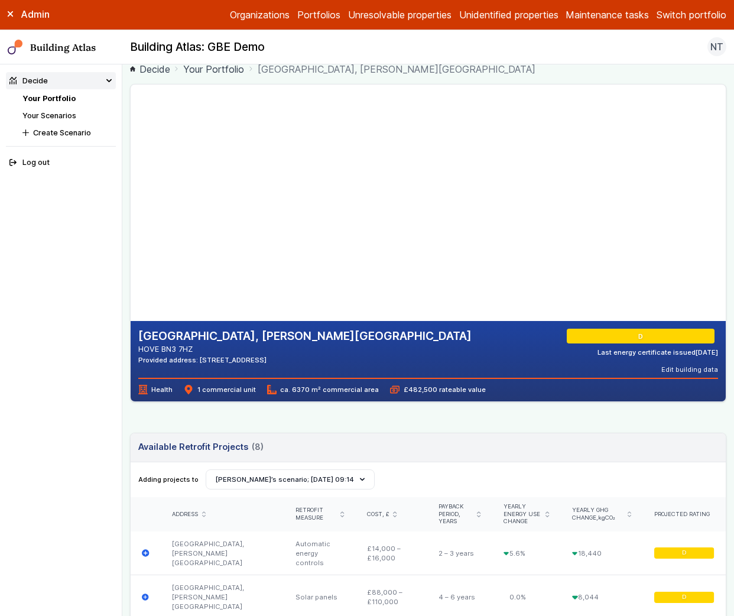
drag, startPoint x: 287, startPoint y: 238, endPoint x: 254, endPoint y: 225, distance: 35.0
click at [131, 225] on gmp-map-3d at bounding box center [131, 203] width 0 height 236
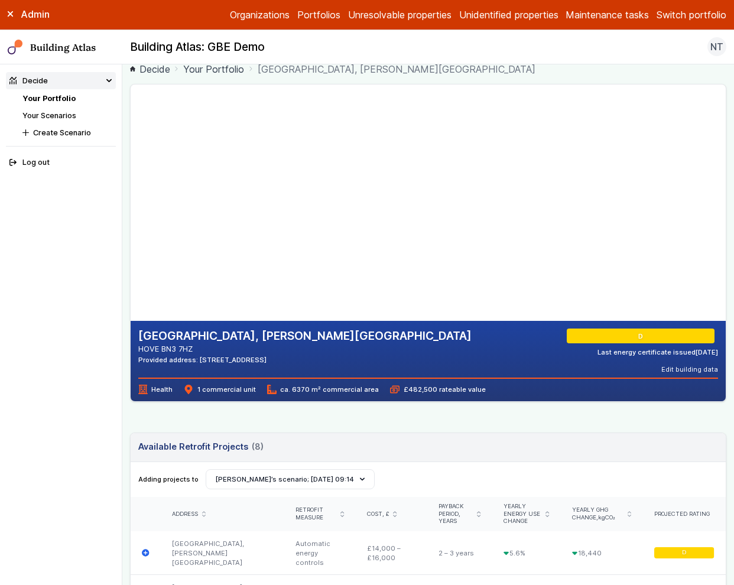
scroll to position [0, 0]
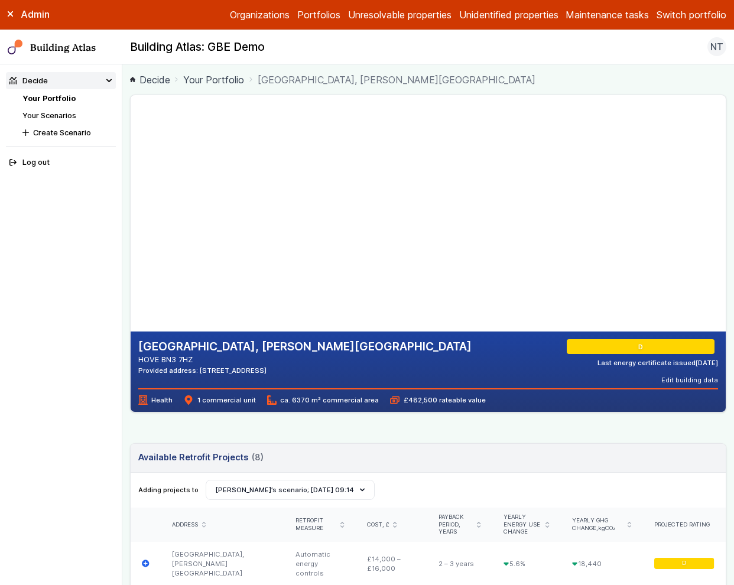
drag, startPoint x: 328, startPoint y: 242, endPoint x: 326, endPoint y: 248, distance: 6.0
click at [131, 248] on gmp-map-3d at bounding box center [131, 213] width 0 height 236
drag, startPoint x: 311, startPoint y: 254, endPoint x: 343, endPoint y: 216, distance: 49.9
click at [131, 216] on gmp-map-3d at bounding box center [131, 213] width 0 height 236
drag, startPoint x: 343, startPoint y: 218, endPoint x: 345, endPoint y: 194, distance: 23.7
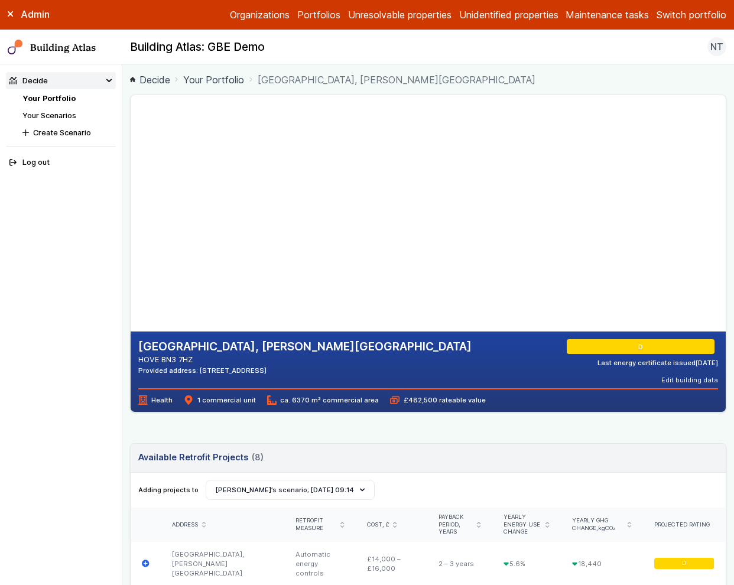
click at [131, 194] on gmp-map-3d at bounding box center [131, 213] width 0 height 236
click at [0, 0] on label "Admin" at bounding box center [0, 0] width 0 height 0
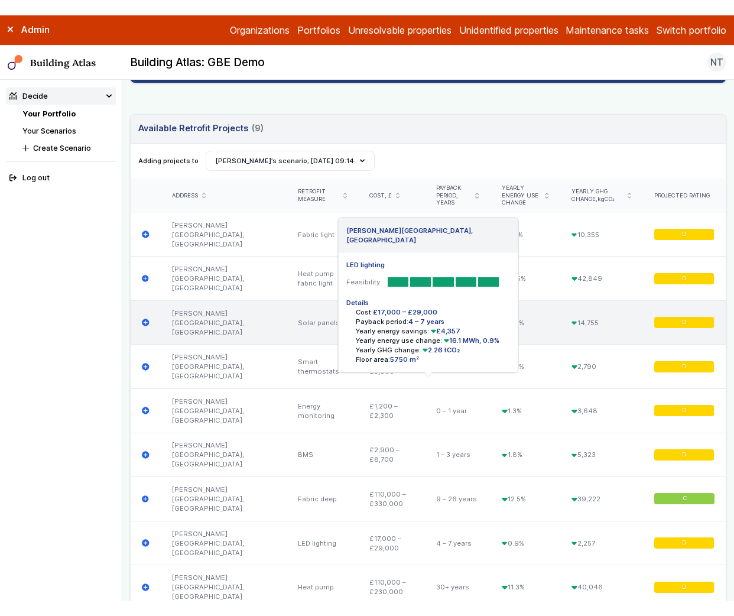
scroll to position [317, 0]
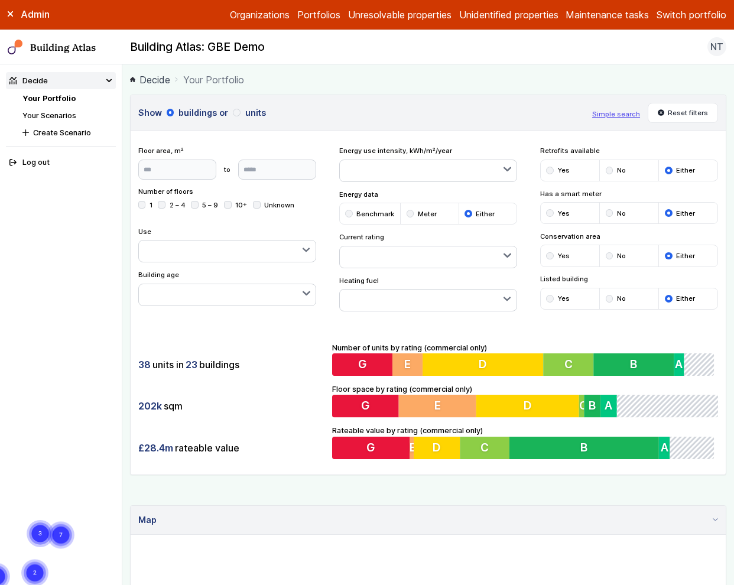
click at [0, 0] on label "Admin" at bounding box center [0, 0] width 0 height 0
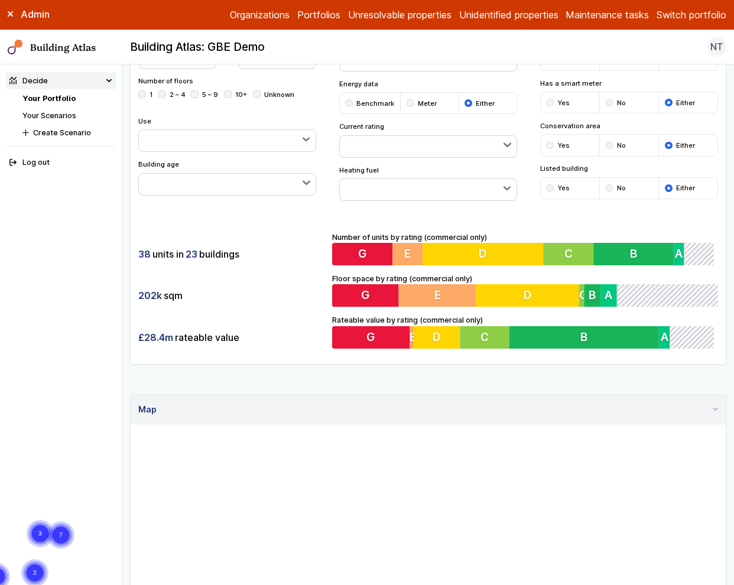
scroll to position [114, 0]
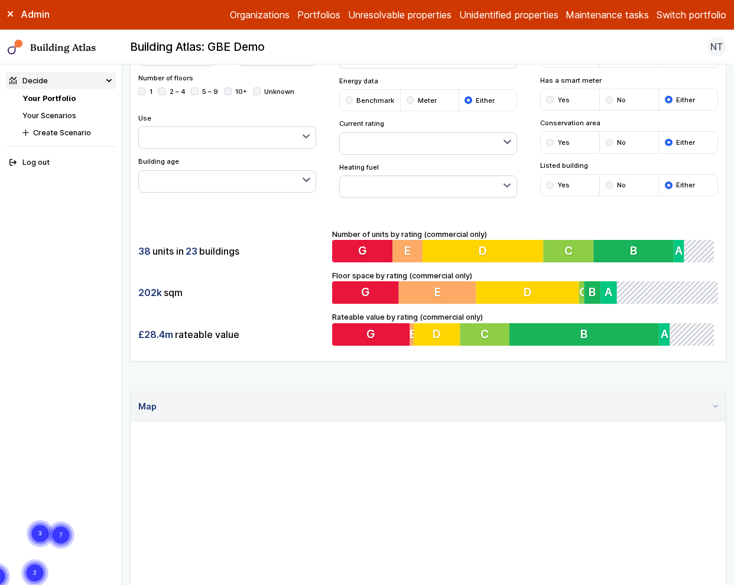
drag, startPoint x: 184, startPoint y: 251, endPoint x: 212, endPoint y: 251, distance: 28.4
click at [212, 251] on div "38 units in 23 buildings" at bounding box center [231, 251] width 187 height 22
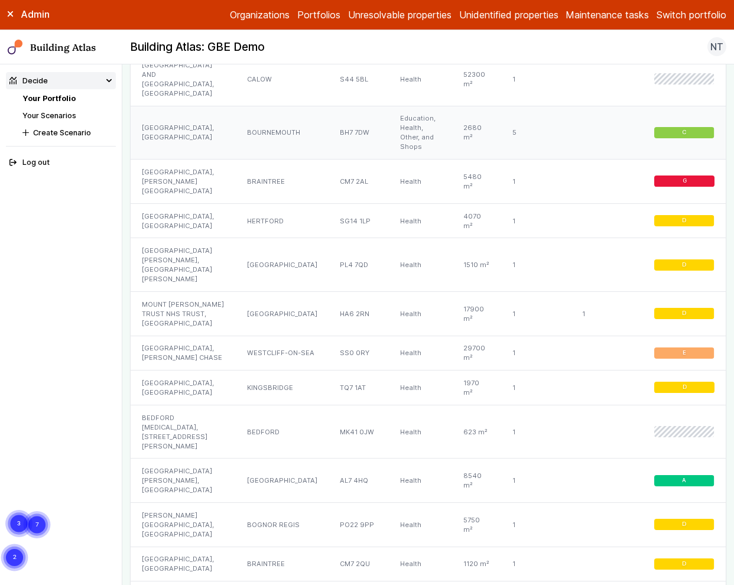
scroll to position [865, 0]
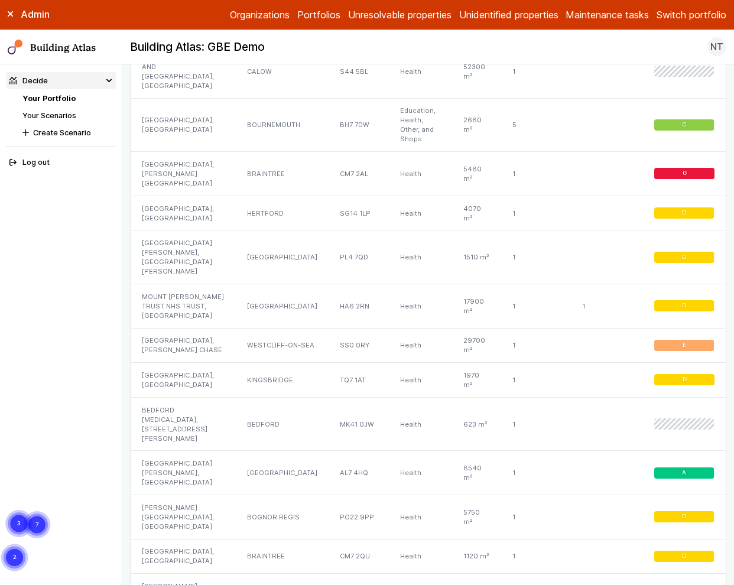
click at [53, 116] on link "Your Scenarios" at bounding box center [49, 115] width 54 height 9
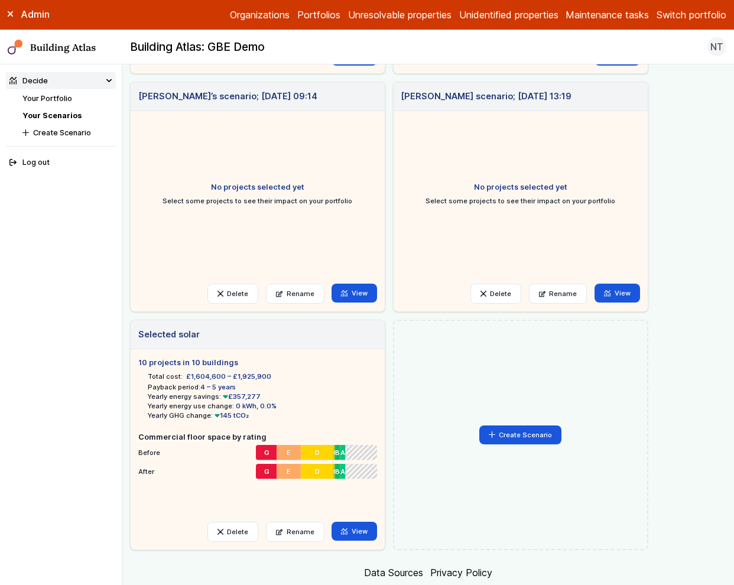
scroll to position [264, 0]
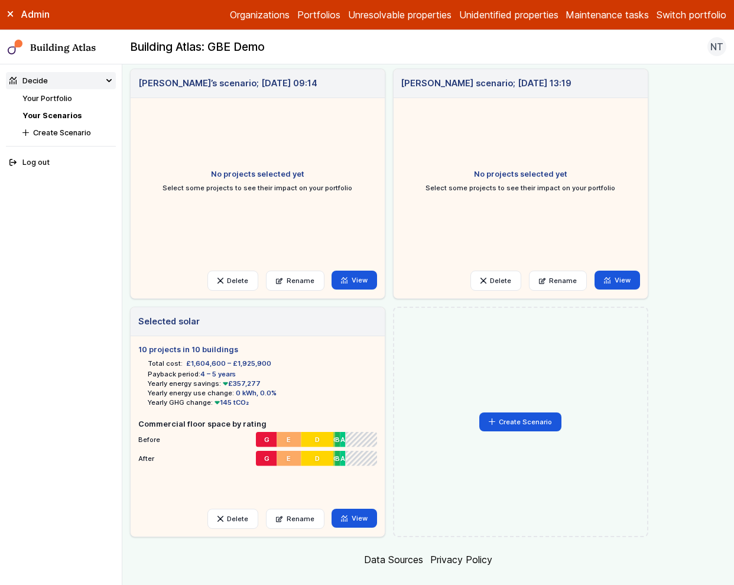
click at [354, 529] on li "View" at bounding box center [355, 519] width 46 height 20
click at [355, 517] on link "View" at bounding box center [355, 518] width 46 height 19
